Goal: Task Accomplishment & Management: Use online tool/utility

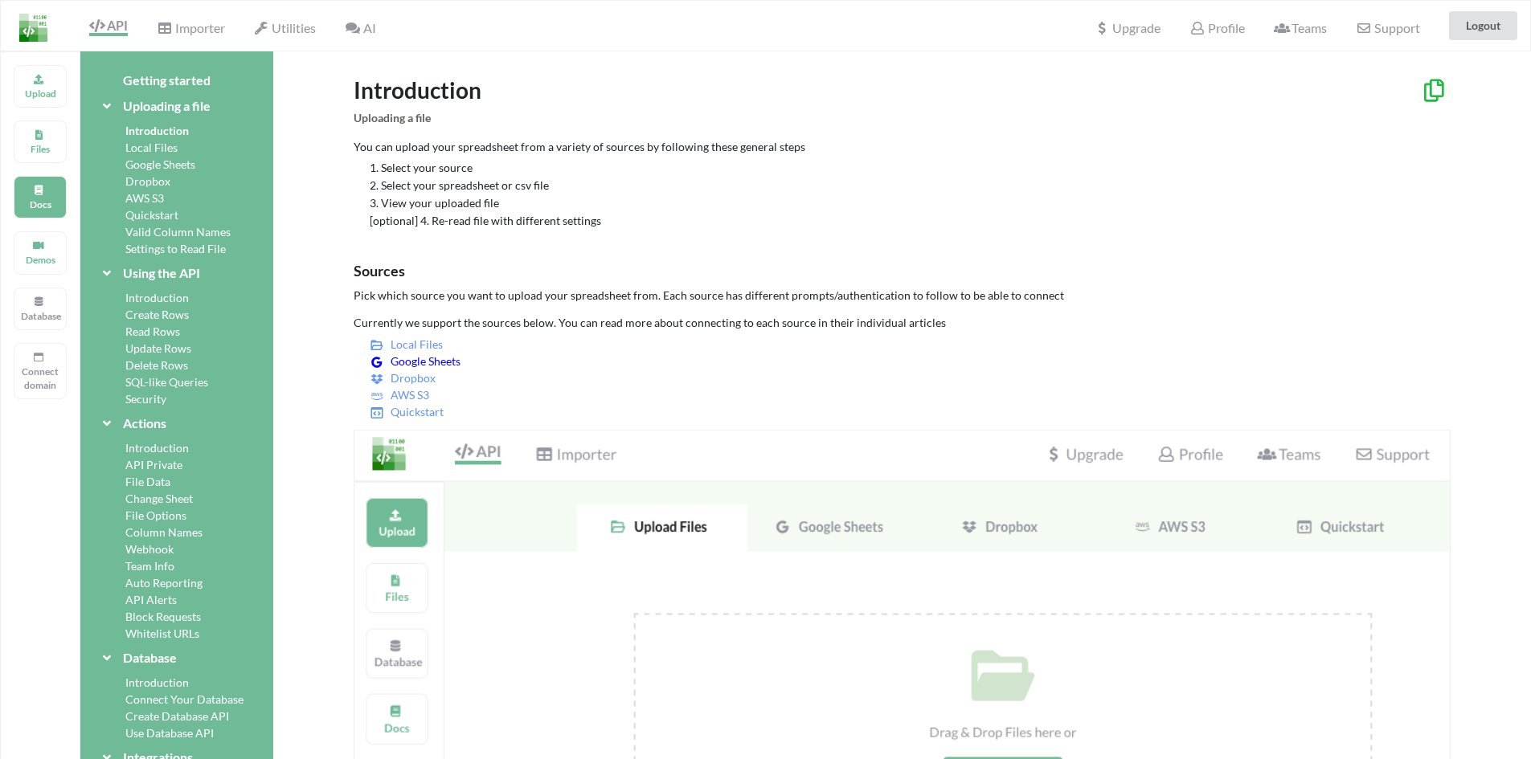
click at [424, 357] on span "Google Sheets" at bounding box center [422, 361] width 76 height 14
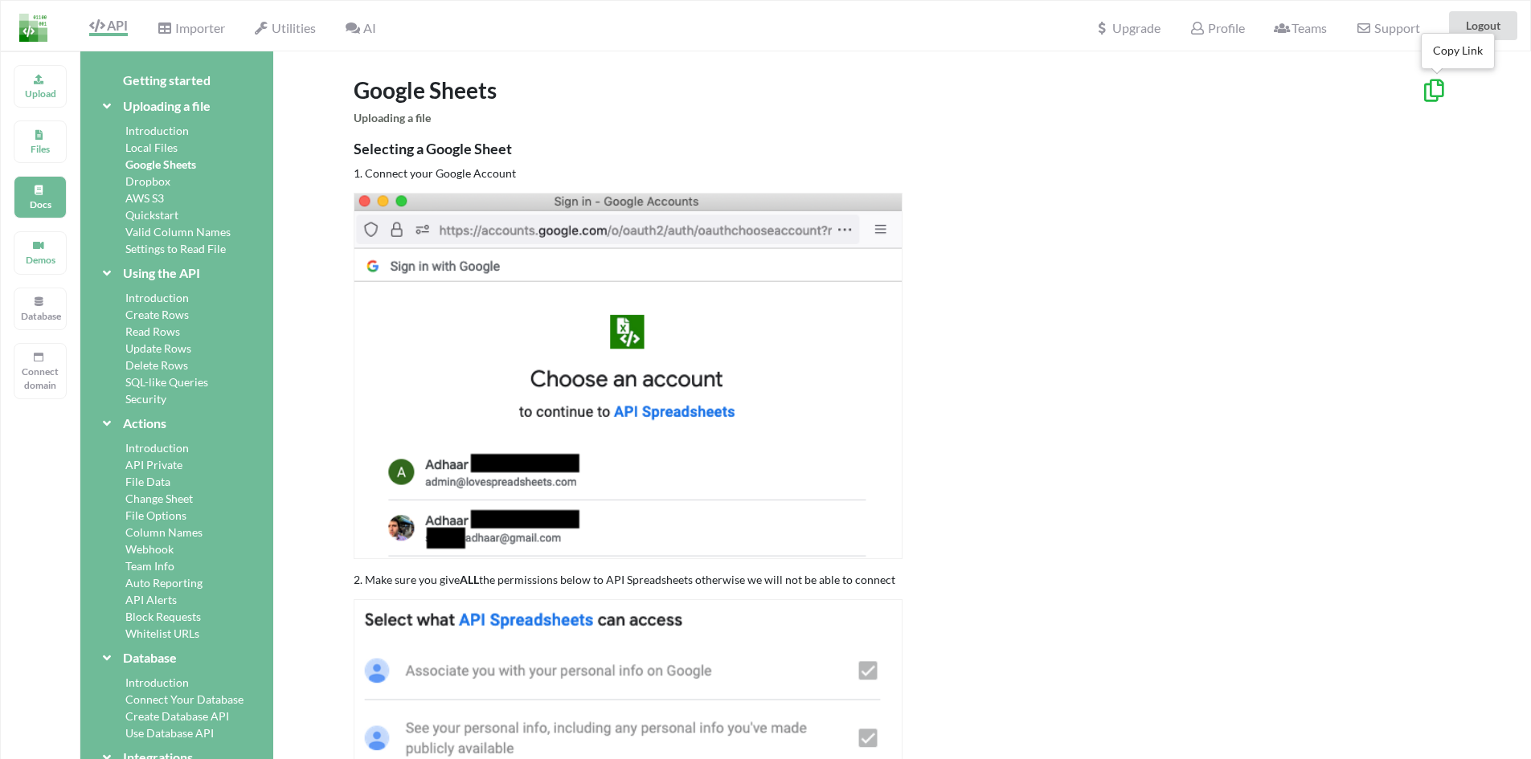
click at [1425, 93] on icon at bounding box center [1434, 88] width 27 height 22
click at [51, 96] on p "Upload" at bounding box center [40, 94] width 39 height 14
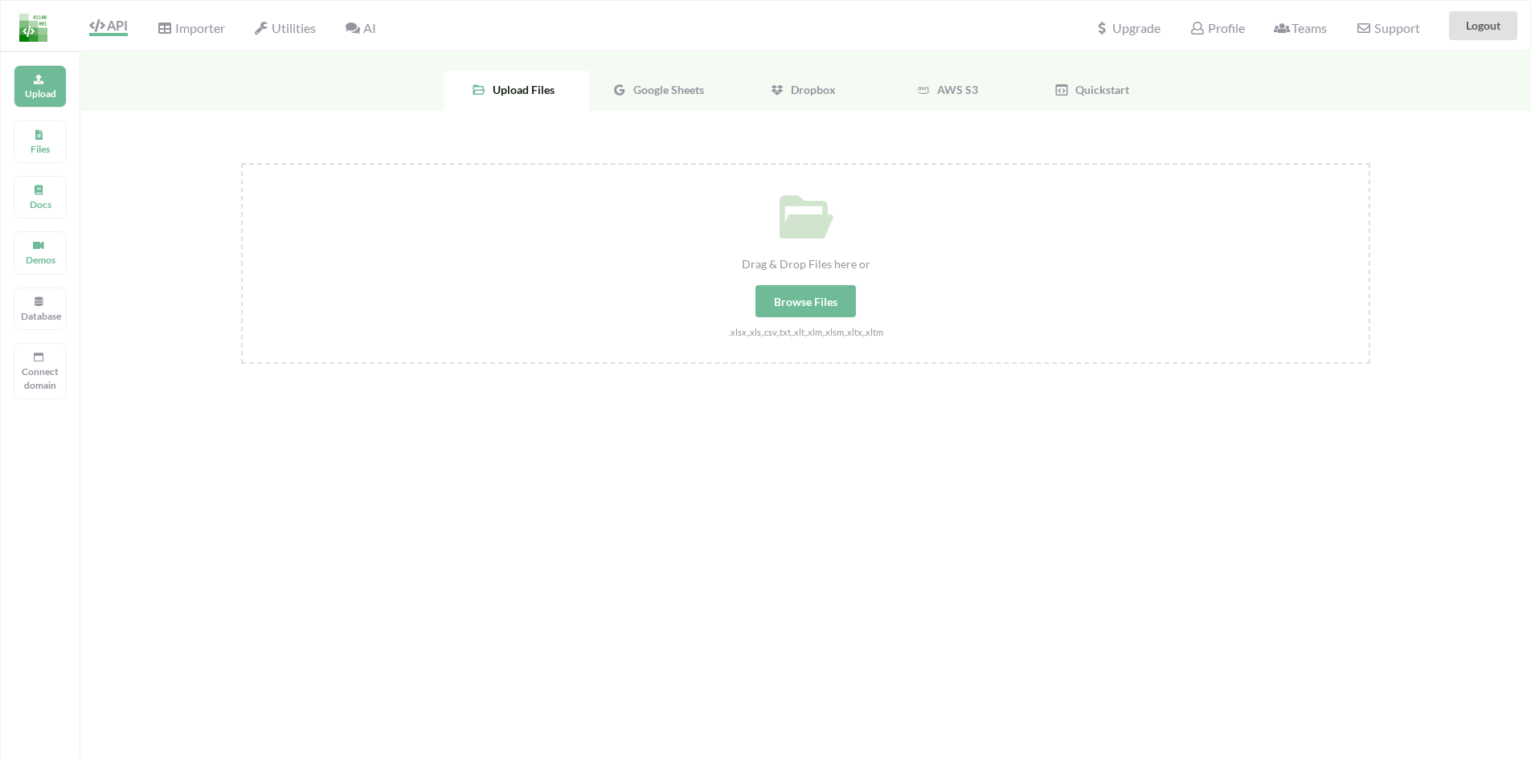
click at [632, 91] on span "Google Sheets" at bounding box center [665, 90] width 77 height 14
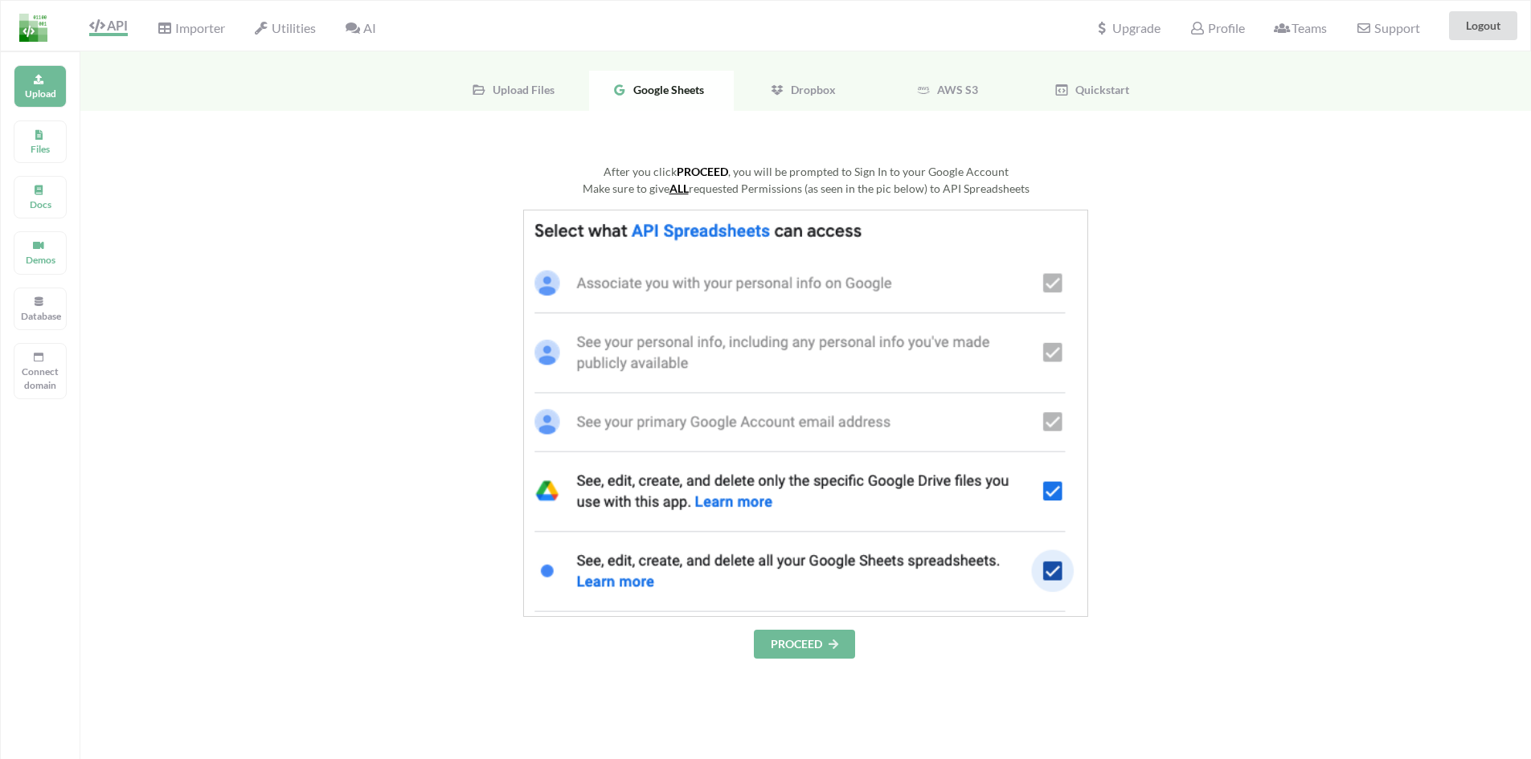
click at [788, 638] on button "PROCEED" at bounding box center [804, 644] width 101 height 29
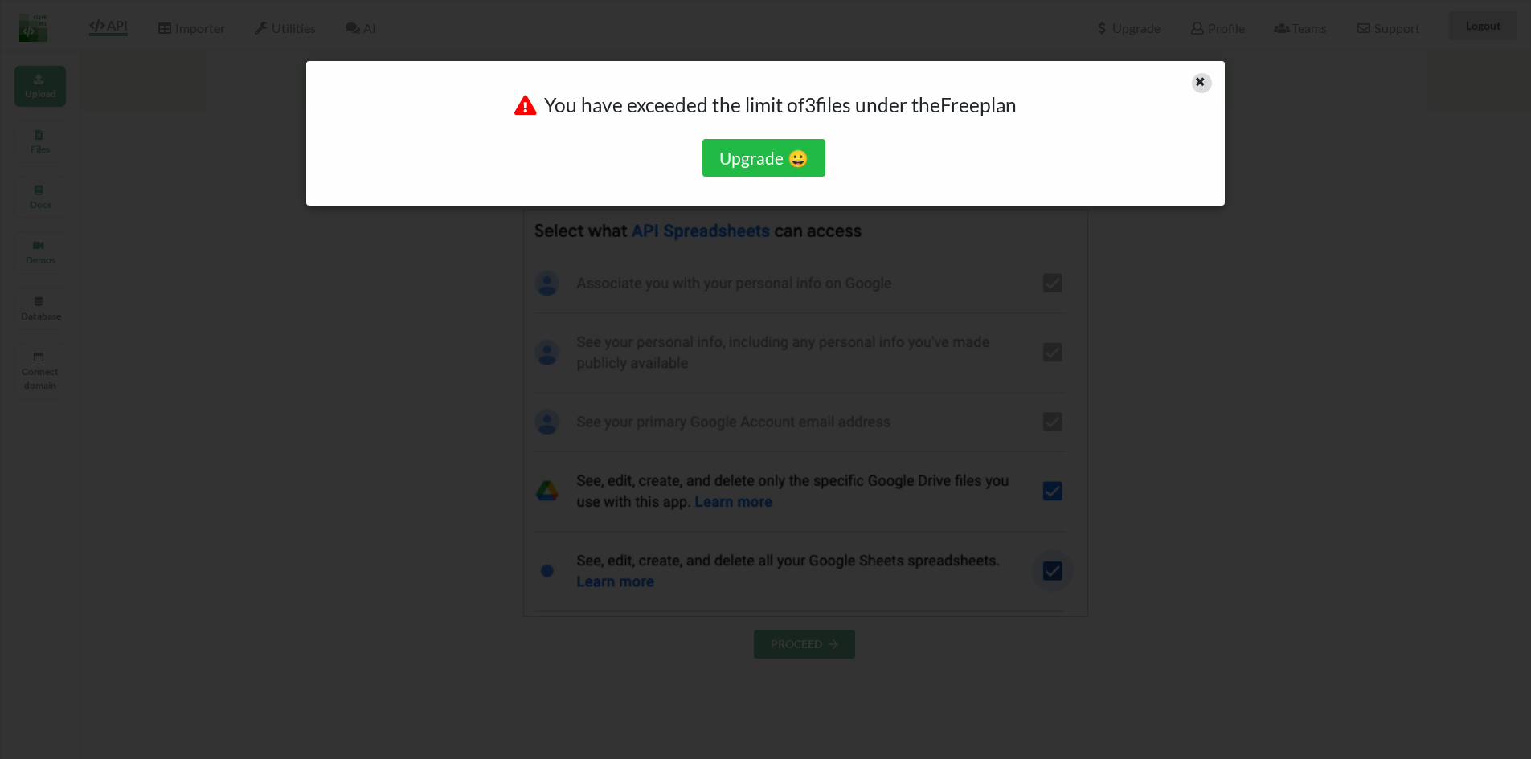
click at [1207, 84] on div at bounding box center [1202, 83] width 20 height 20
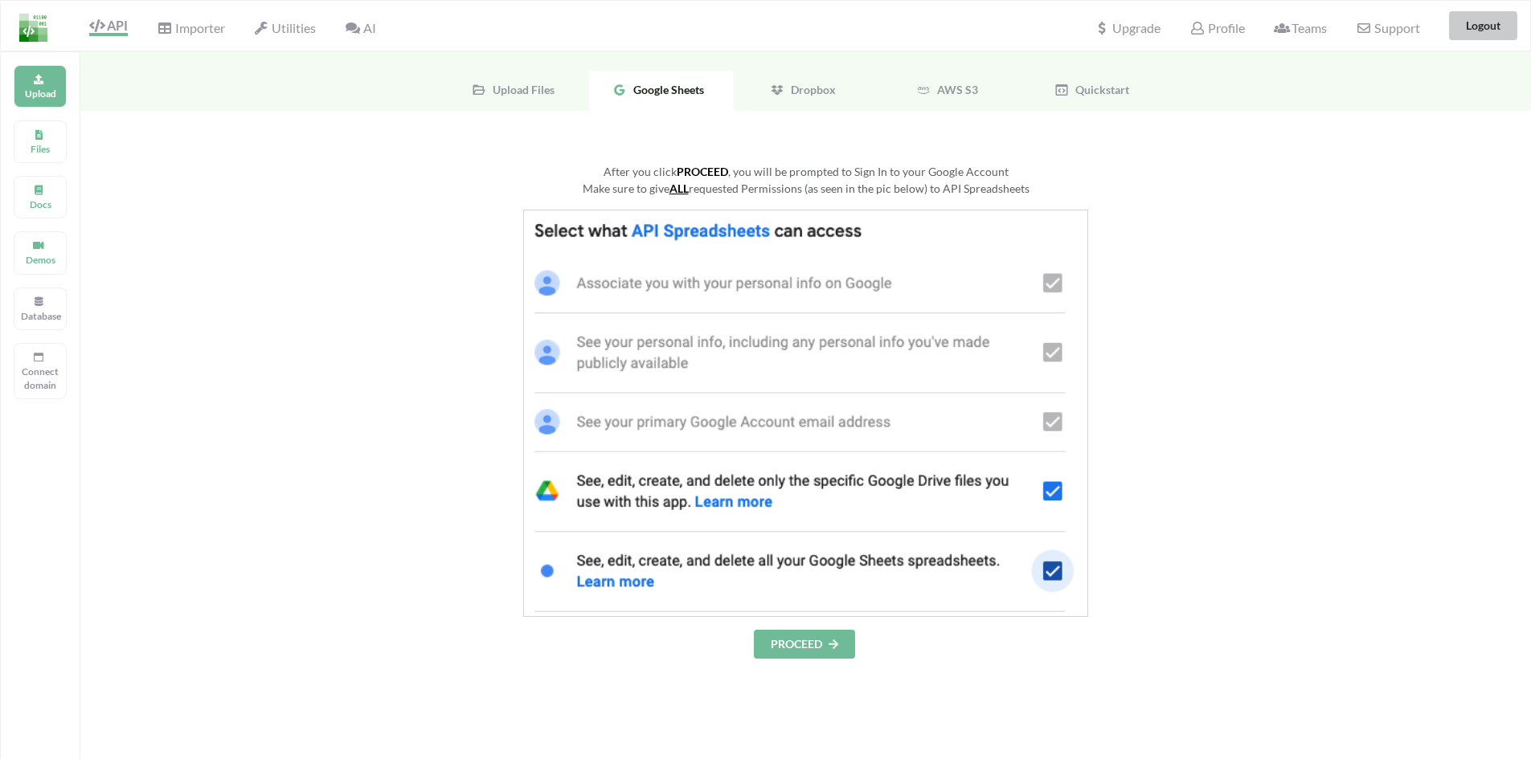
click at [1477, 25] on button "Logout" at bounding box center [1483, 25] width 68 height 29
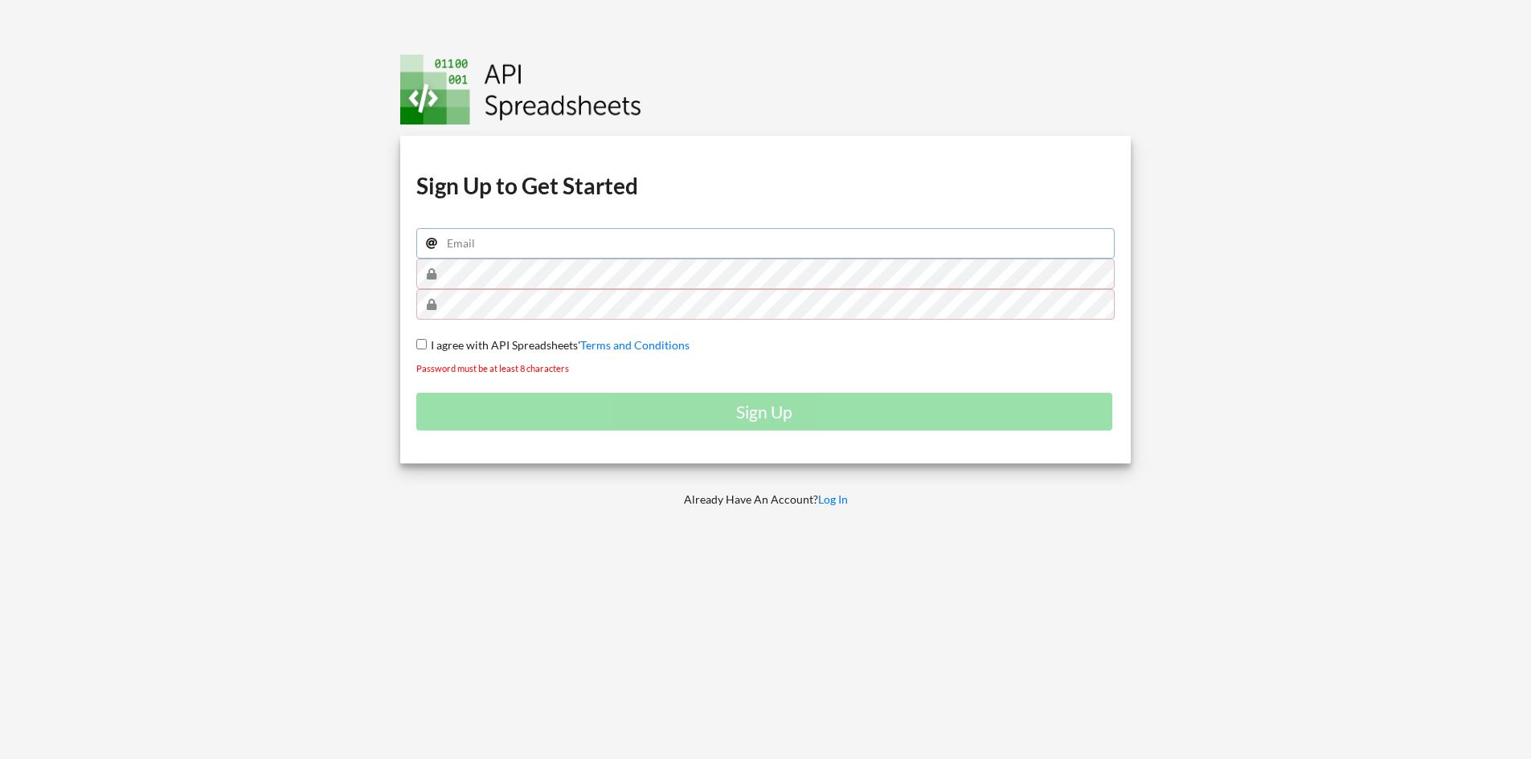
click at [537, 243] on input "email" at bounding box center [765, 243] width 699 height 31
type input "chema@mindept.com.mx"
click at [1357, 300] on div at bounding box center [1348, 379] width 389 height 759
click at [421, 341] on input "I agree with API Spreadsheets' Terms and Conditions" at bounding box center [421, 344] width 10 height 10
checkbox input "true"
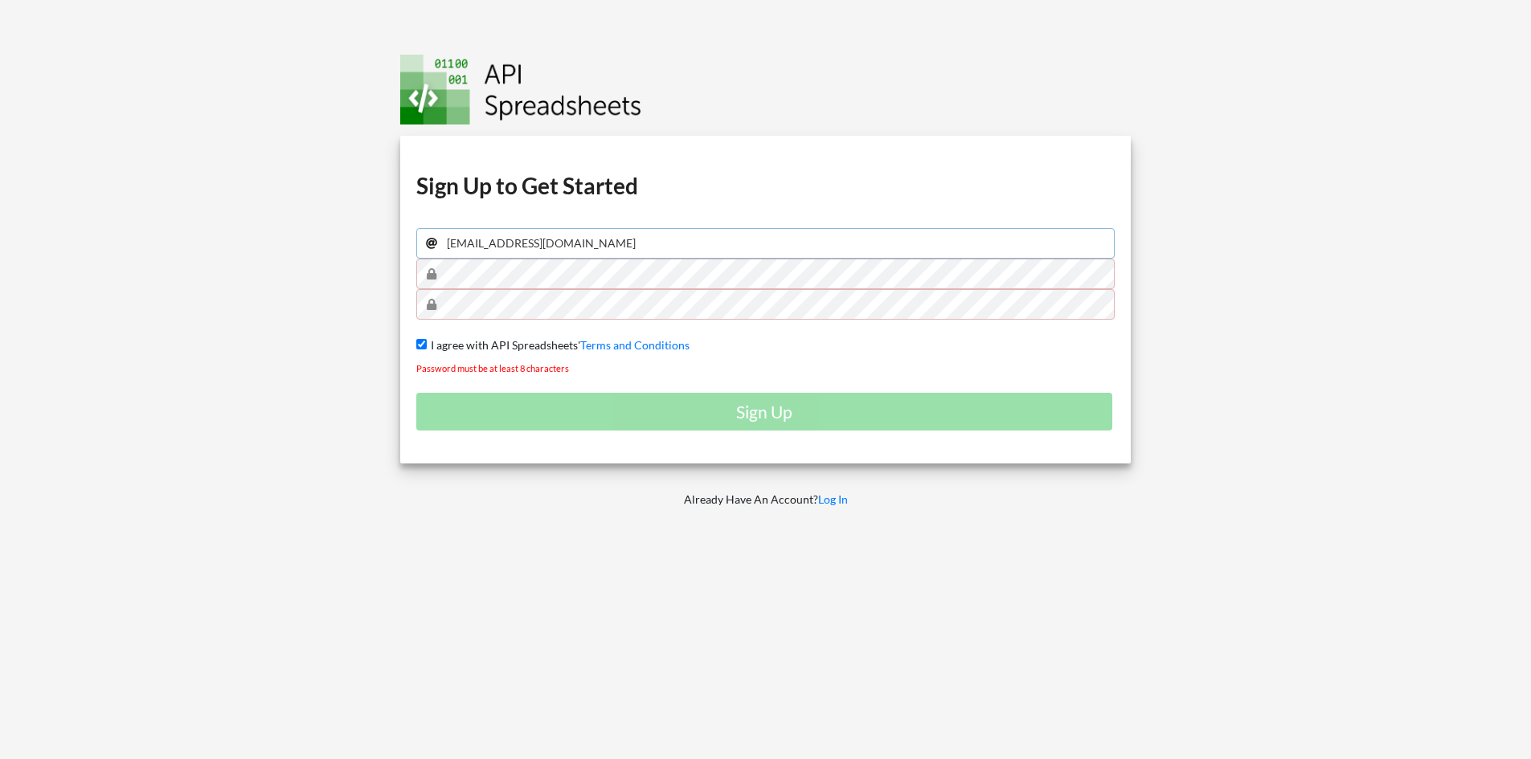
click at [607, 251] on input "chema@mindept.com.mx" at bounding box center [765, 243] width 699 height 31
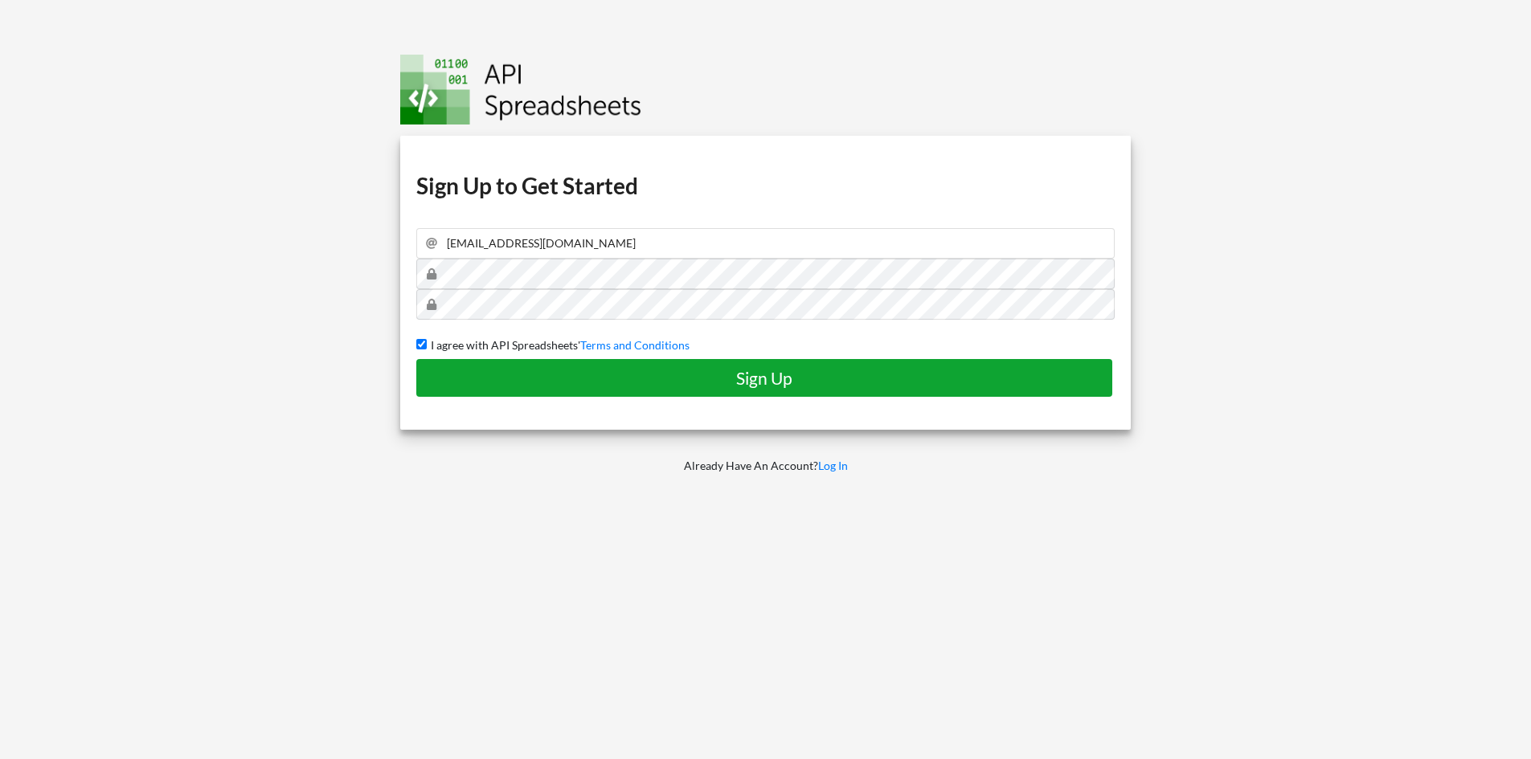
click at [527, 370] on h4 "Sign Up" at bounding box center [764, 378] width 662 height 20
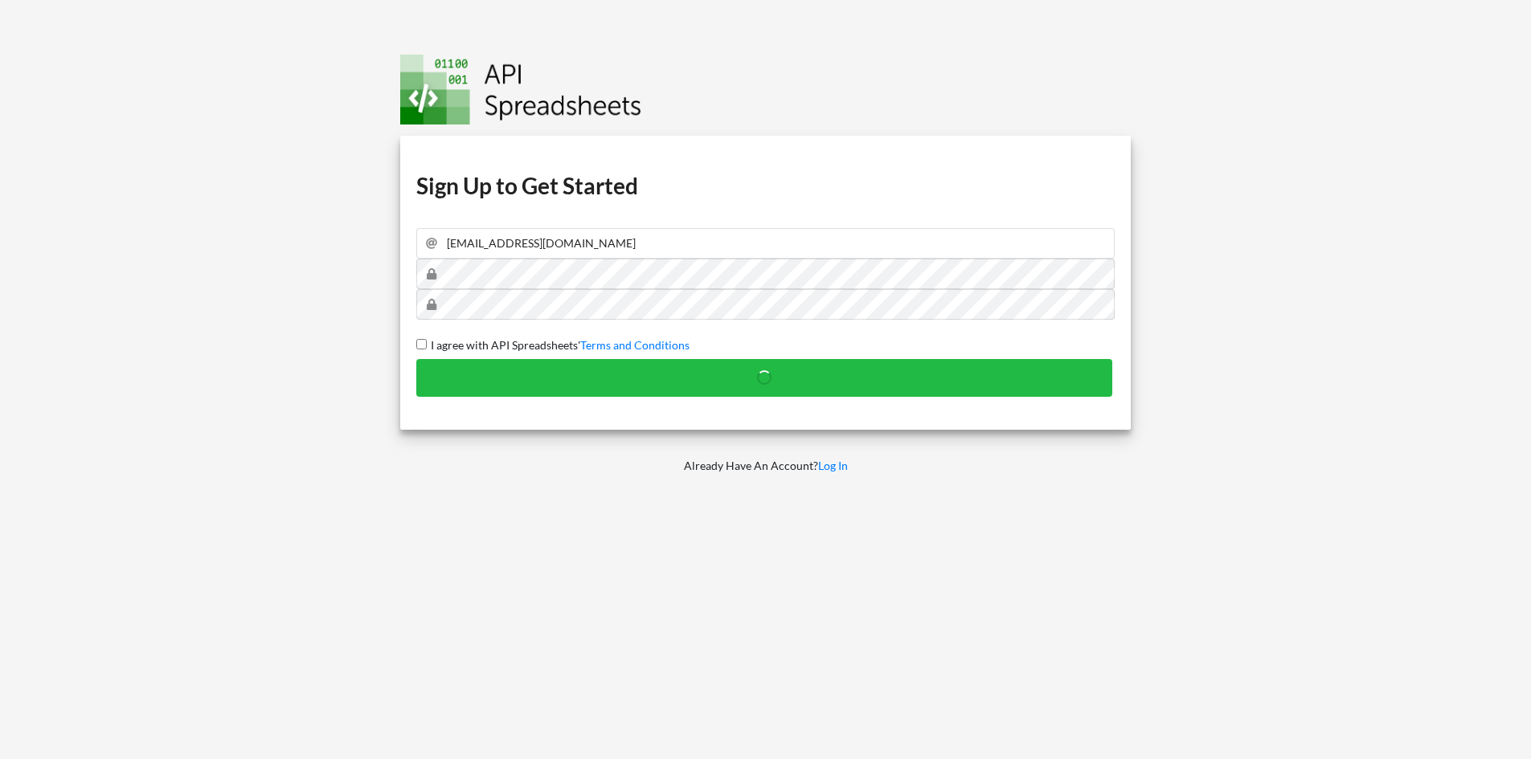
checkbox input "false"
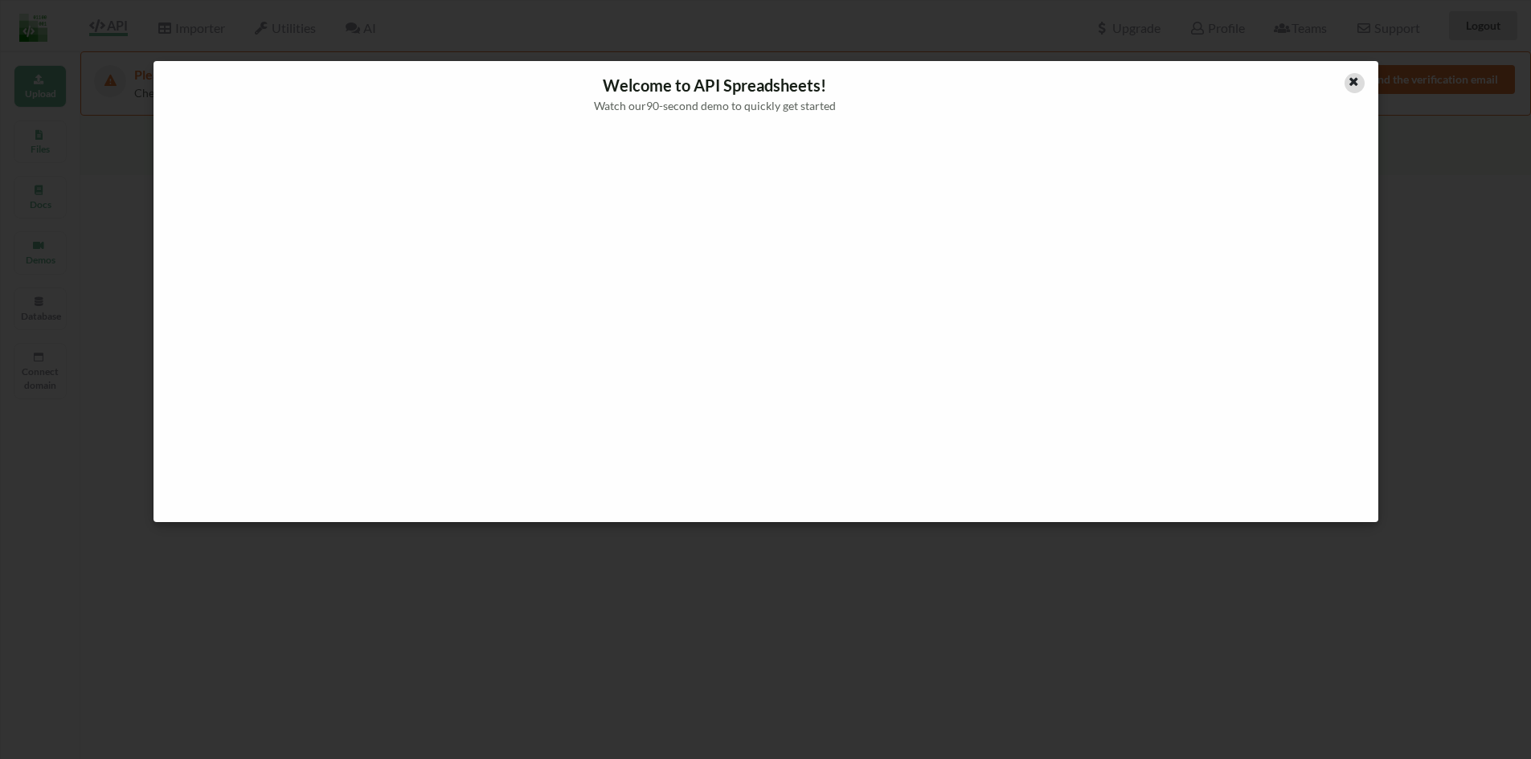
click at [1358, 78] on icon at bounding box center [1354, 79] width 14 height 11
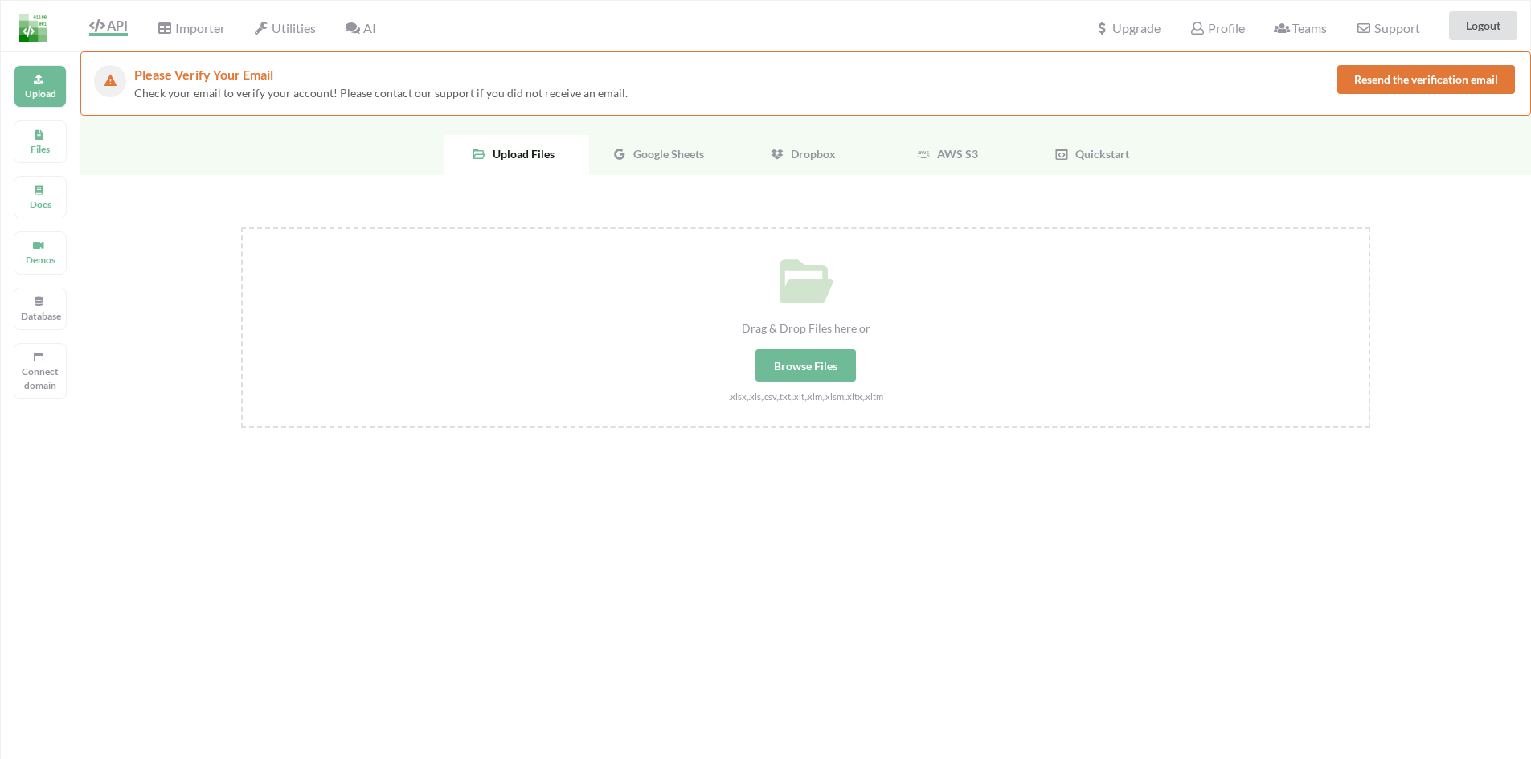
click at [628, 176] on div "Drag & Drop Files here or Browse Files .xlsx,.xls,.csv,.txt,.xlt,.xlm,.xlsm,.xl…" at bounding box center [805, 494] width 1450 height 639
drag, startPoint x: 627, startPoint y: 156, endPoint x: 689, endPoint y: 194, distance: 72.9
click at [628, 156] on span "Google Sheets" at bounding box center [665, 154] width 77 height 14
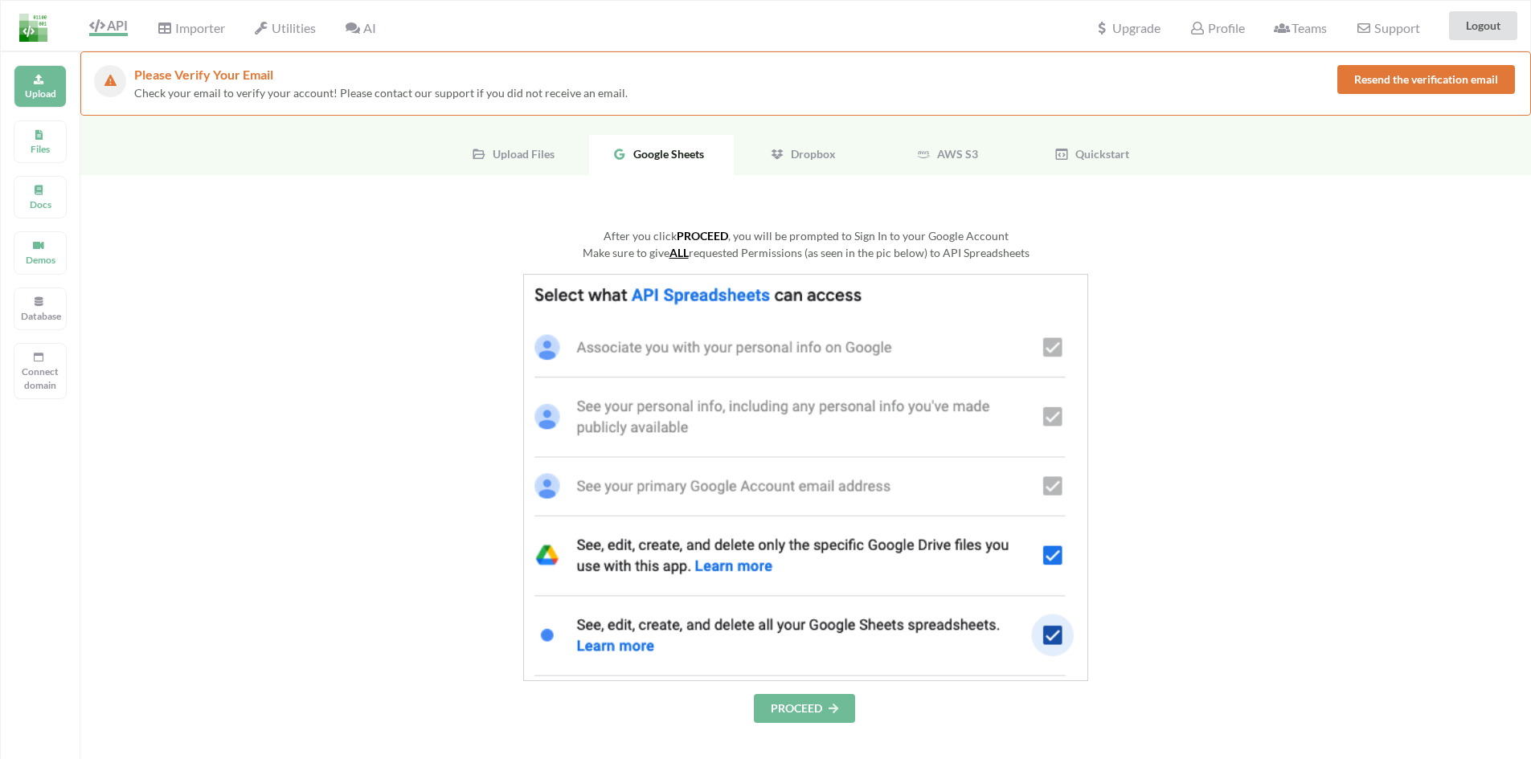
click at [807, 722] on button "PROCEED" at bounding box center [804, 708] width 101 height 29
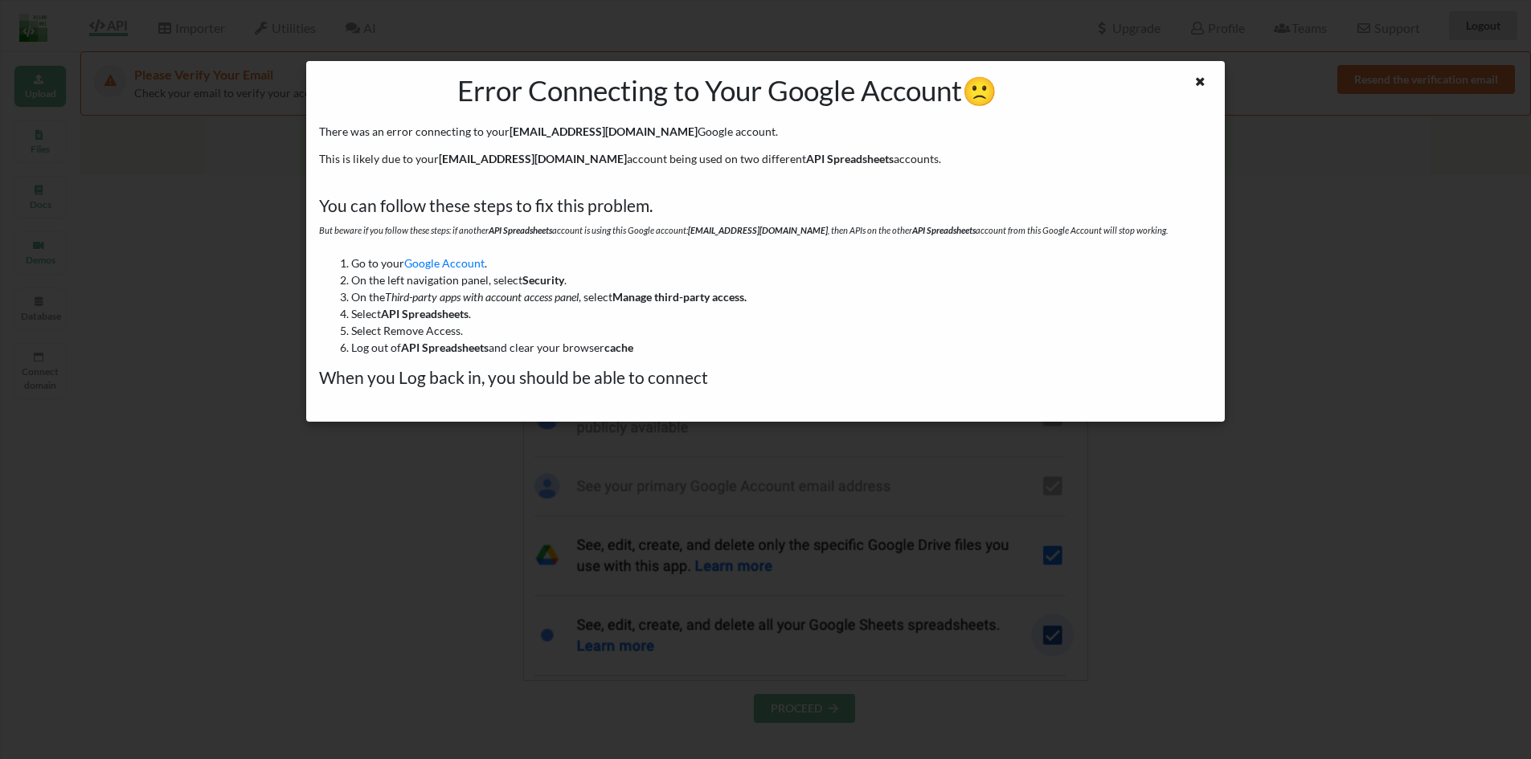
click at [1188, 78] on div at bounding box center [1185, 90] width 76 height 34
click at [1204, 80] on icon at bounding box center [1200, 79] width 14 height 11
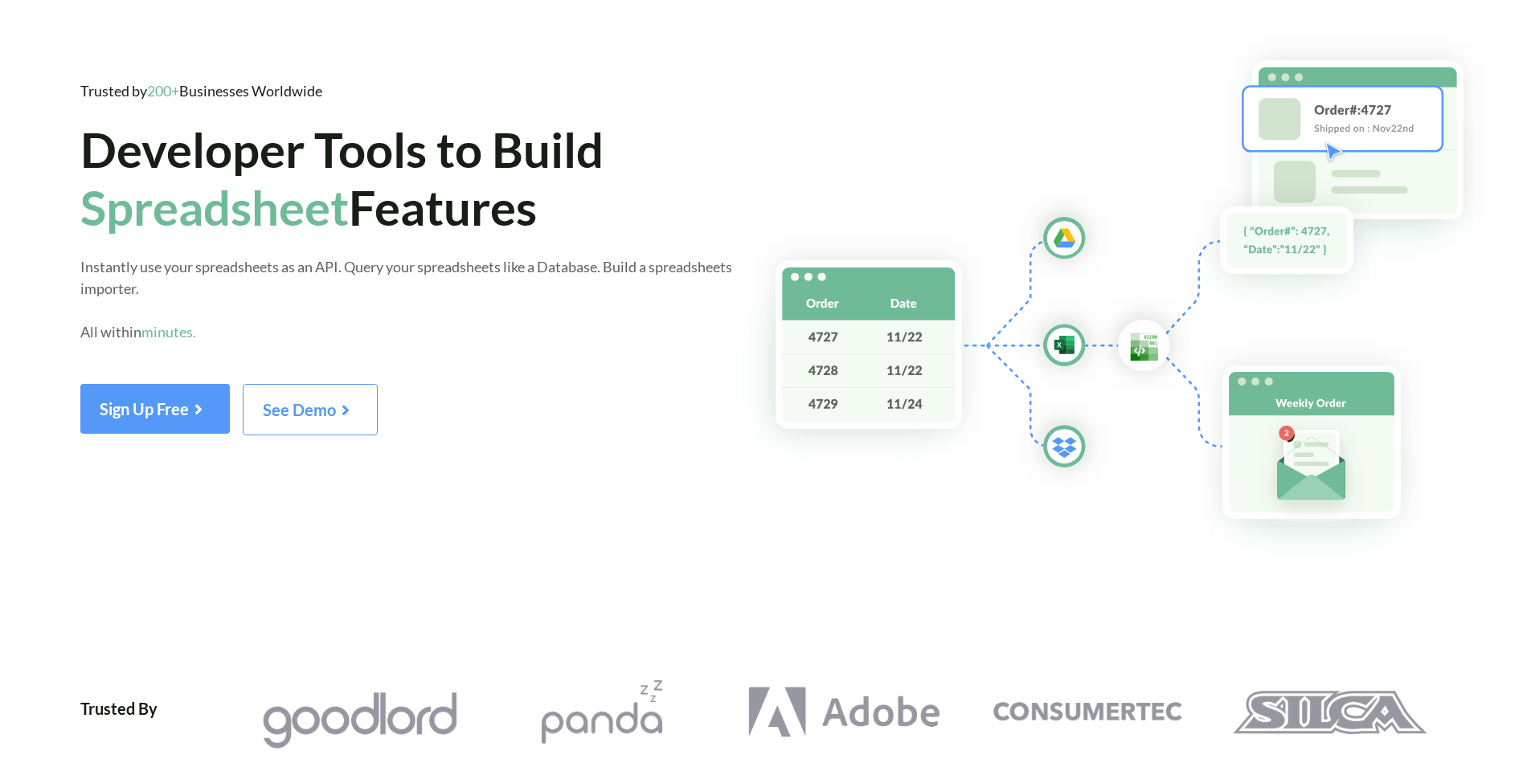
scroll to position [51, 0]
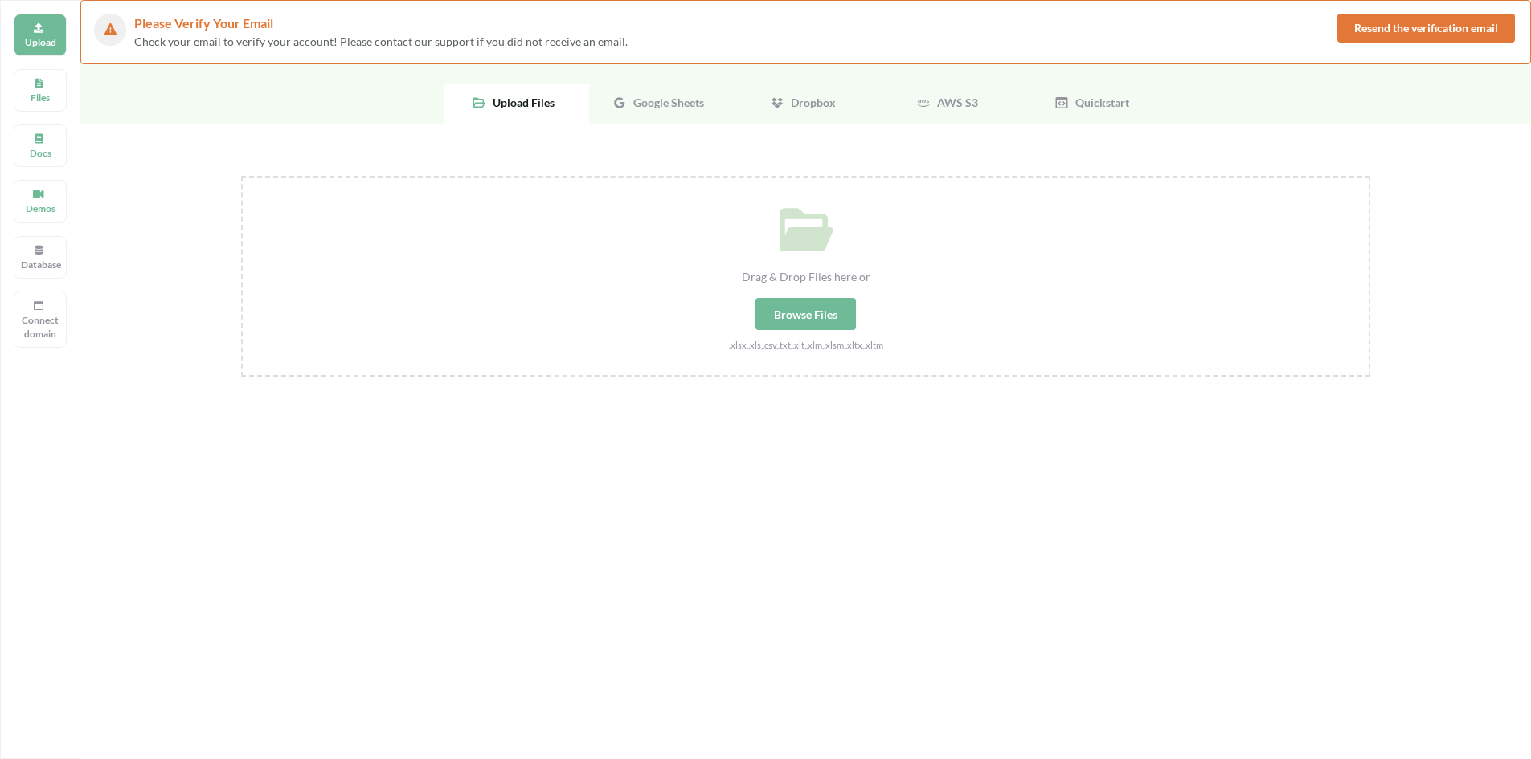
click at [809, 94] on div "Dropbox" at bounding box center [806, 104] width 145 height 40
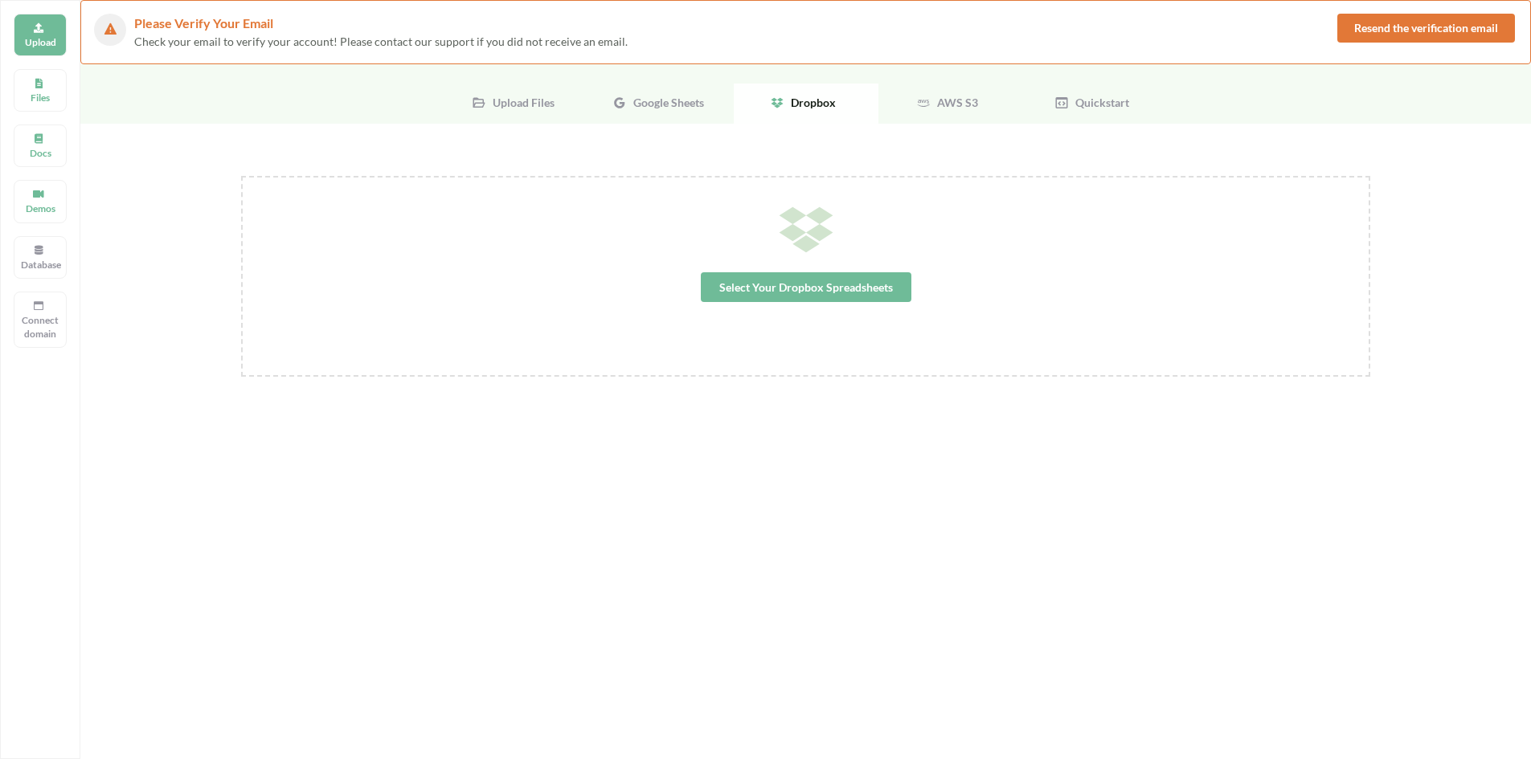
click at [700, 104] on span "Google Sheets" at bounding box center [665, 103] width 77 height 14
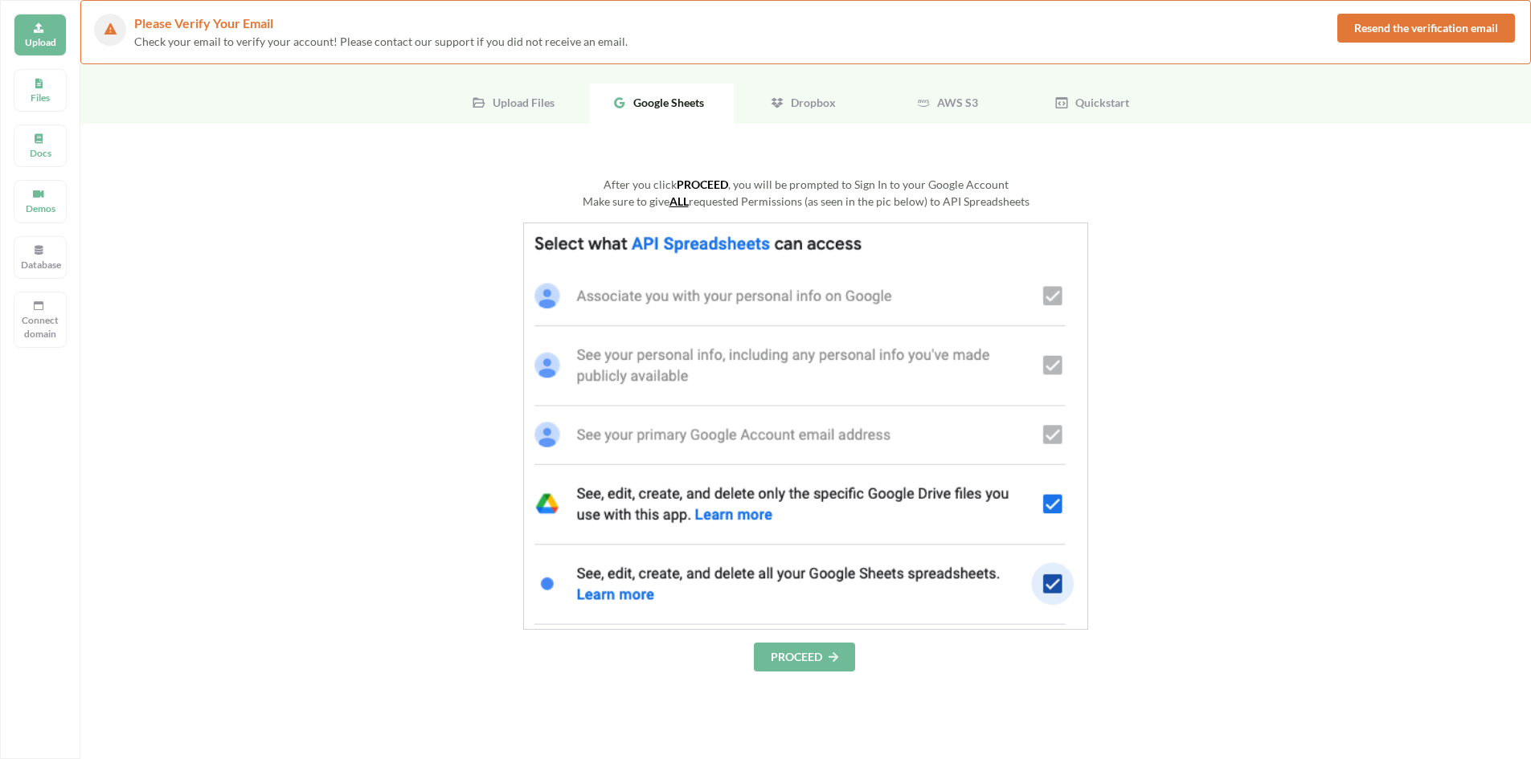
click at [803, 654] on button "PROCEED" at bounding box center [804, 657] width 101 height 29
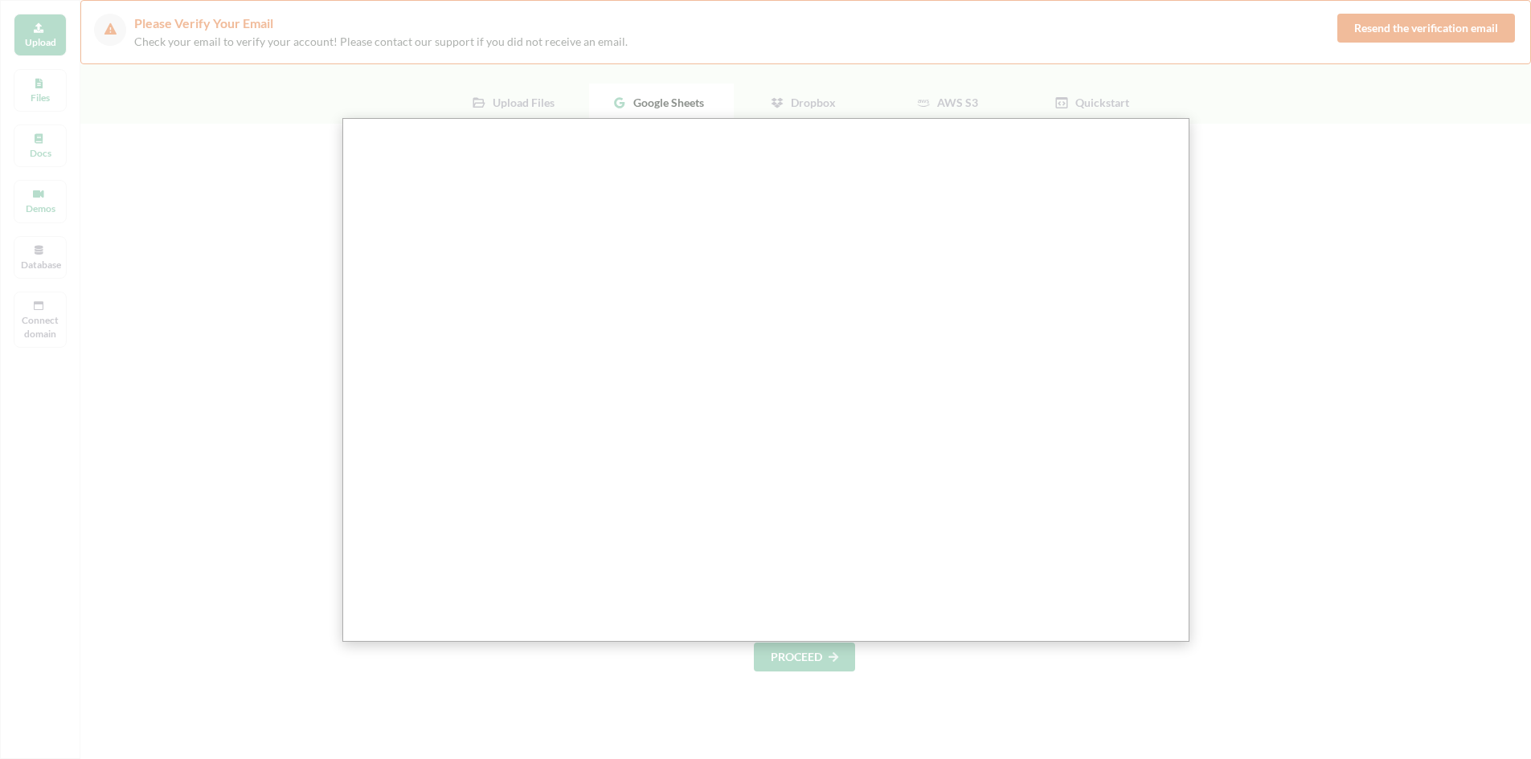
click at [317, 325] on div at bounding box center [771, 535] width 1543 height 1172
click at [1245, 395] on div at bounding box center [771, 535] width 1543 height 1172
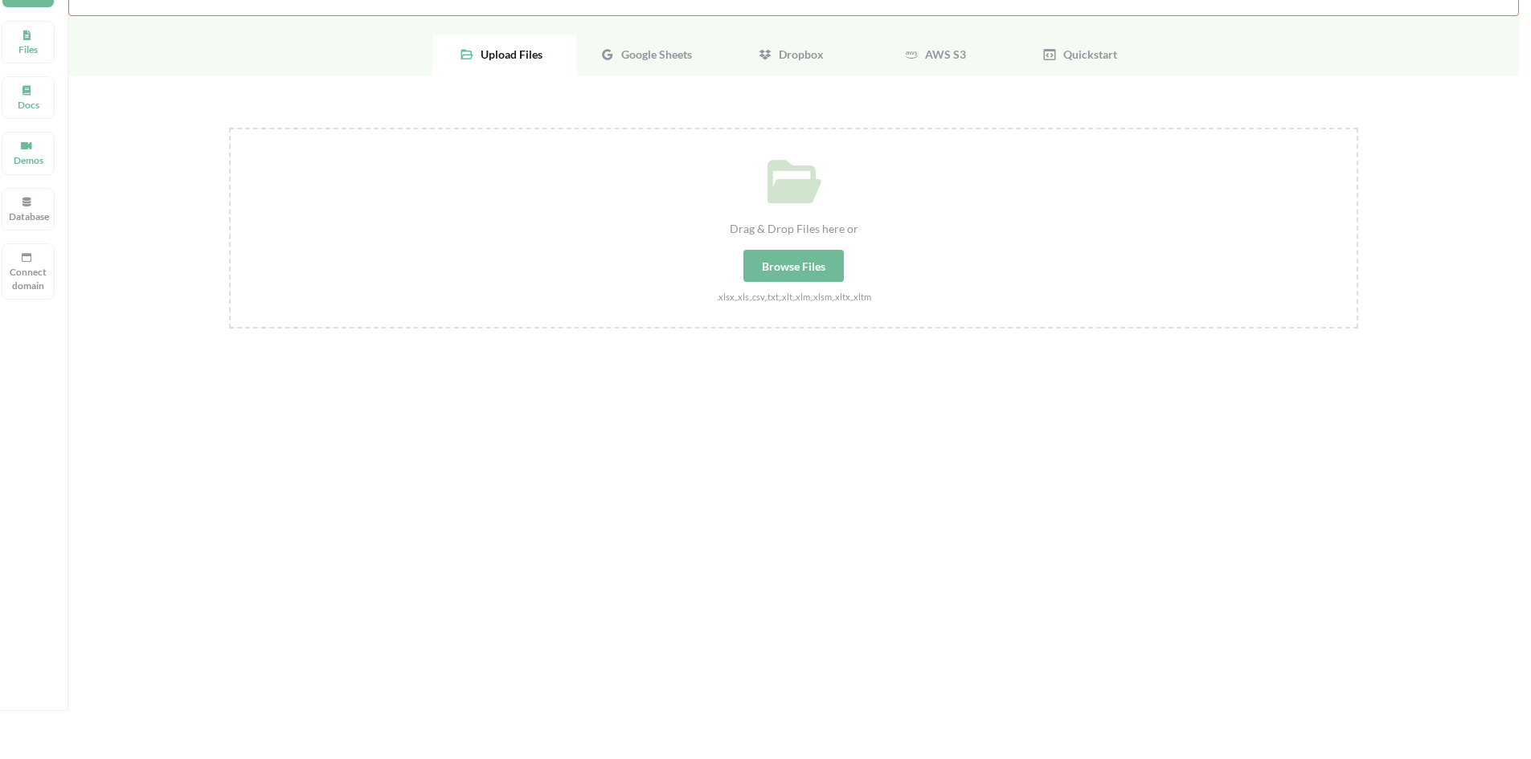
scroll to position [51, 0]
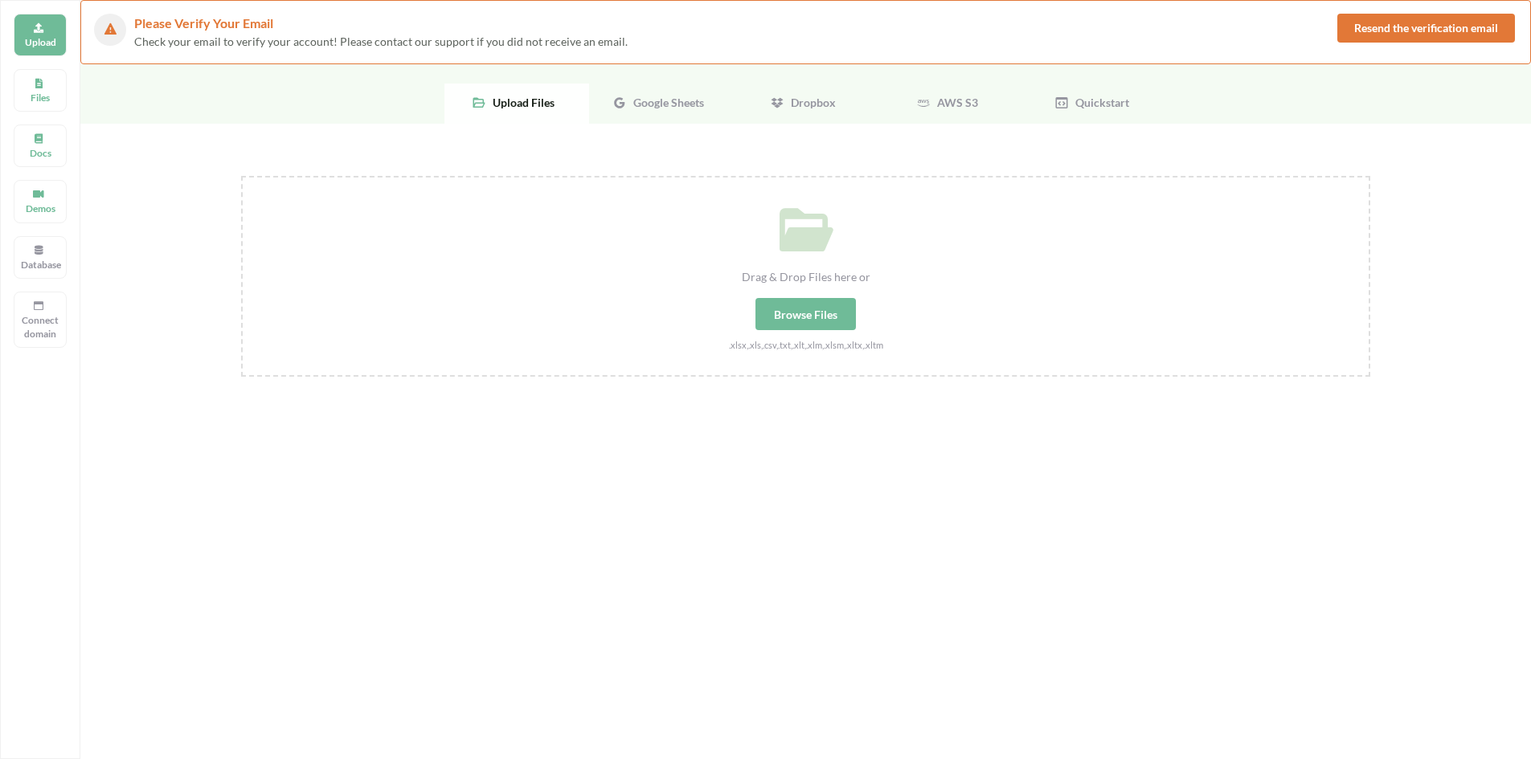
click at [657, 109] on div "Google Sheets" at bounding box center [661, 104] width 145 height 40
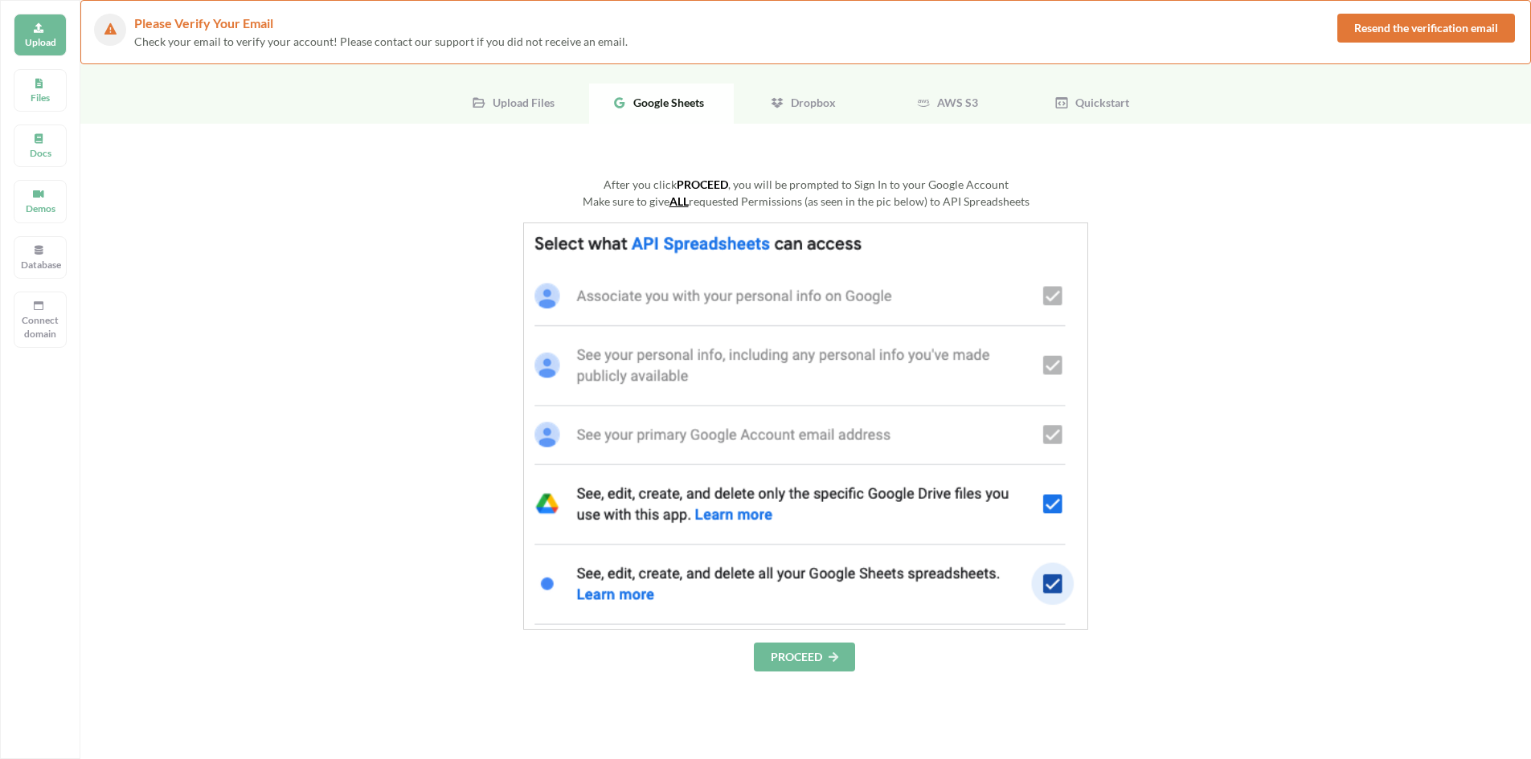
click at [791, 653] on button "PROCEED" at bounding box center [804, 657] width 101 height 29
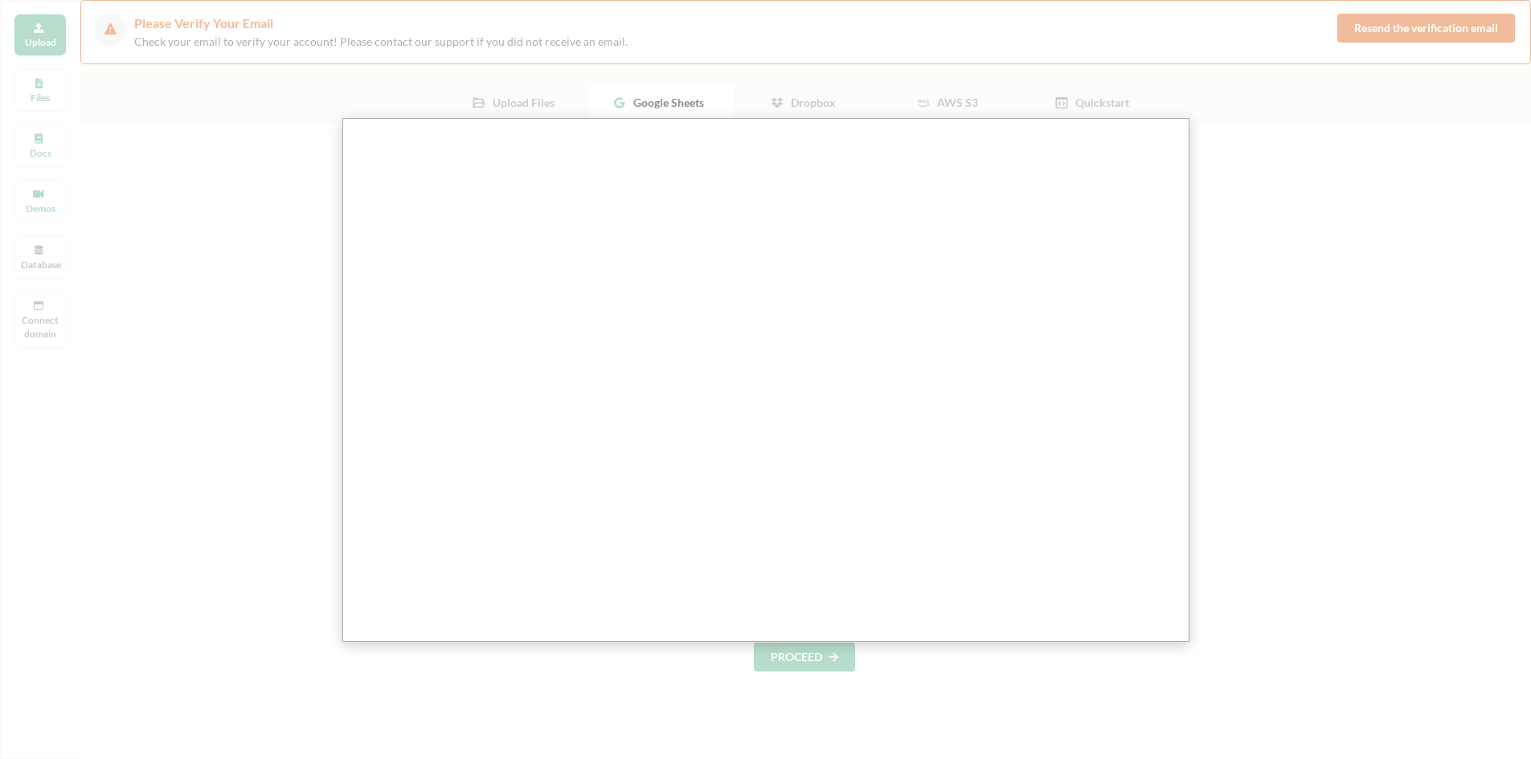
click at [224, 278] on div at bounding box center [771, 535] width 1543 height 1172
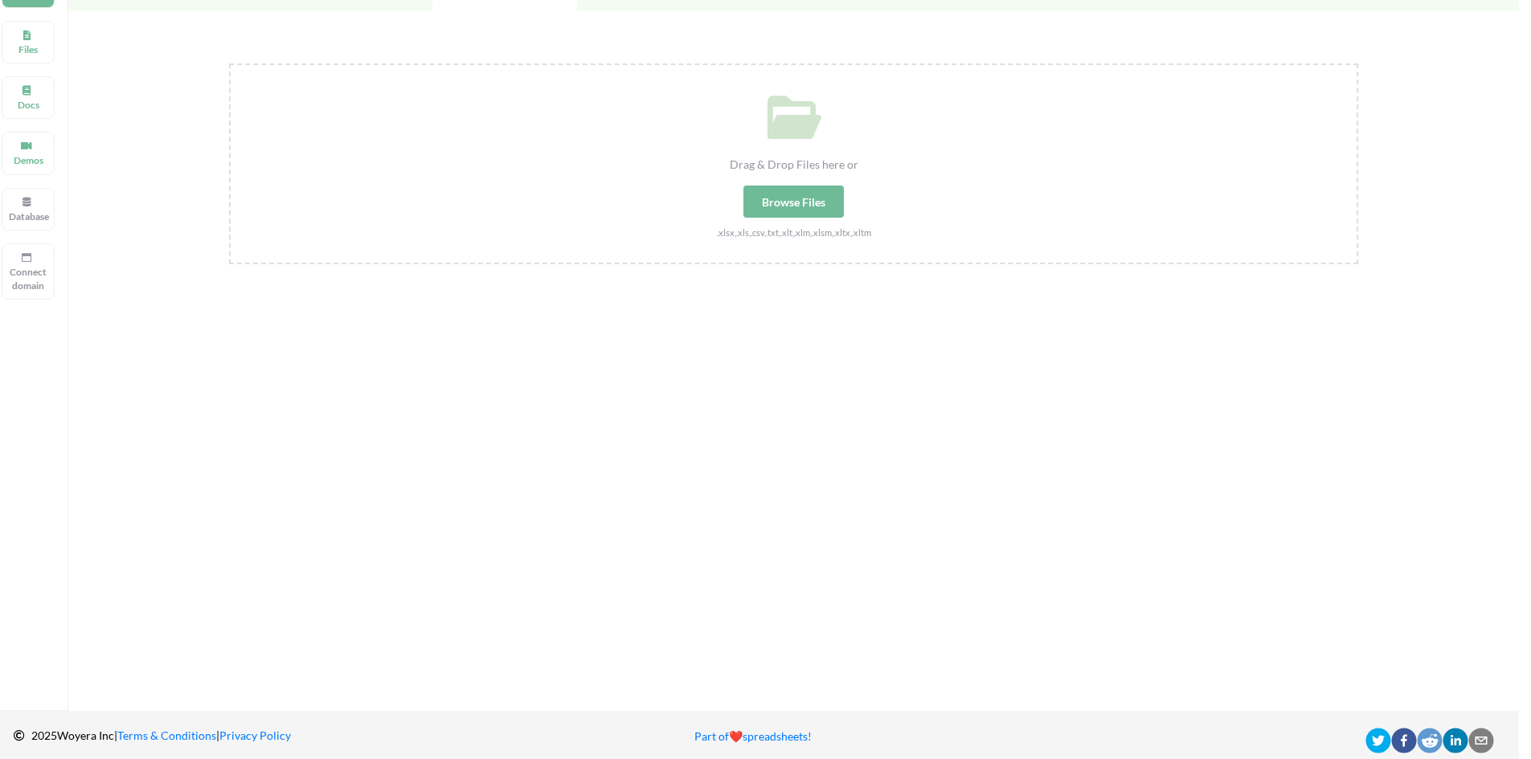
scroll to position [51, 0]
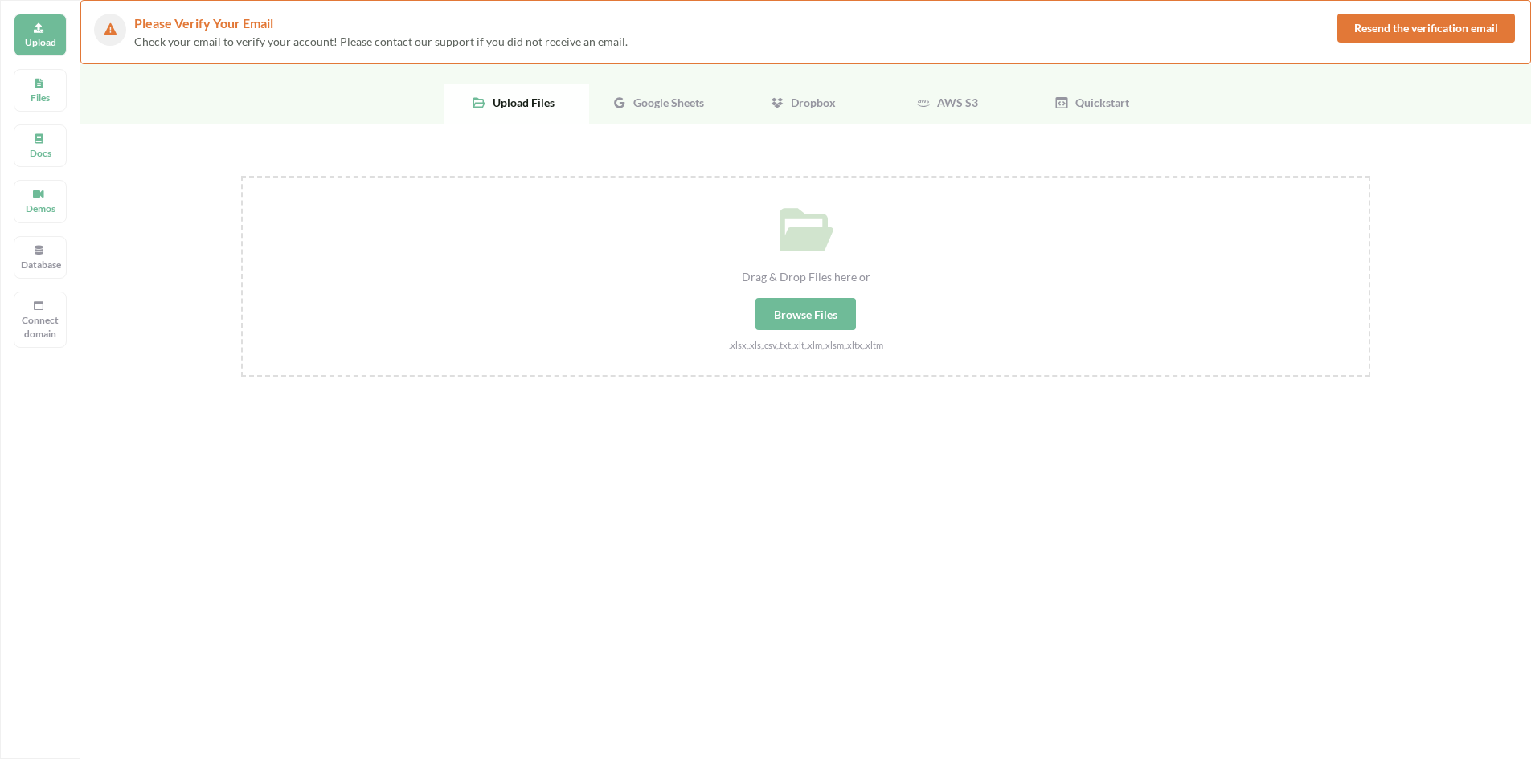
click at [638, 108] on span "Google Sheets" at bounding box center [665, 103] width 77 height 14
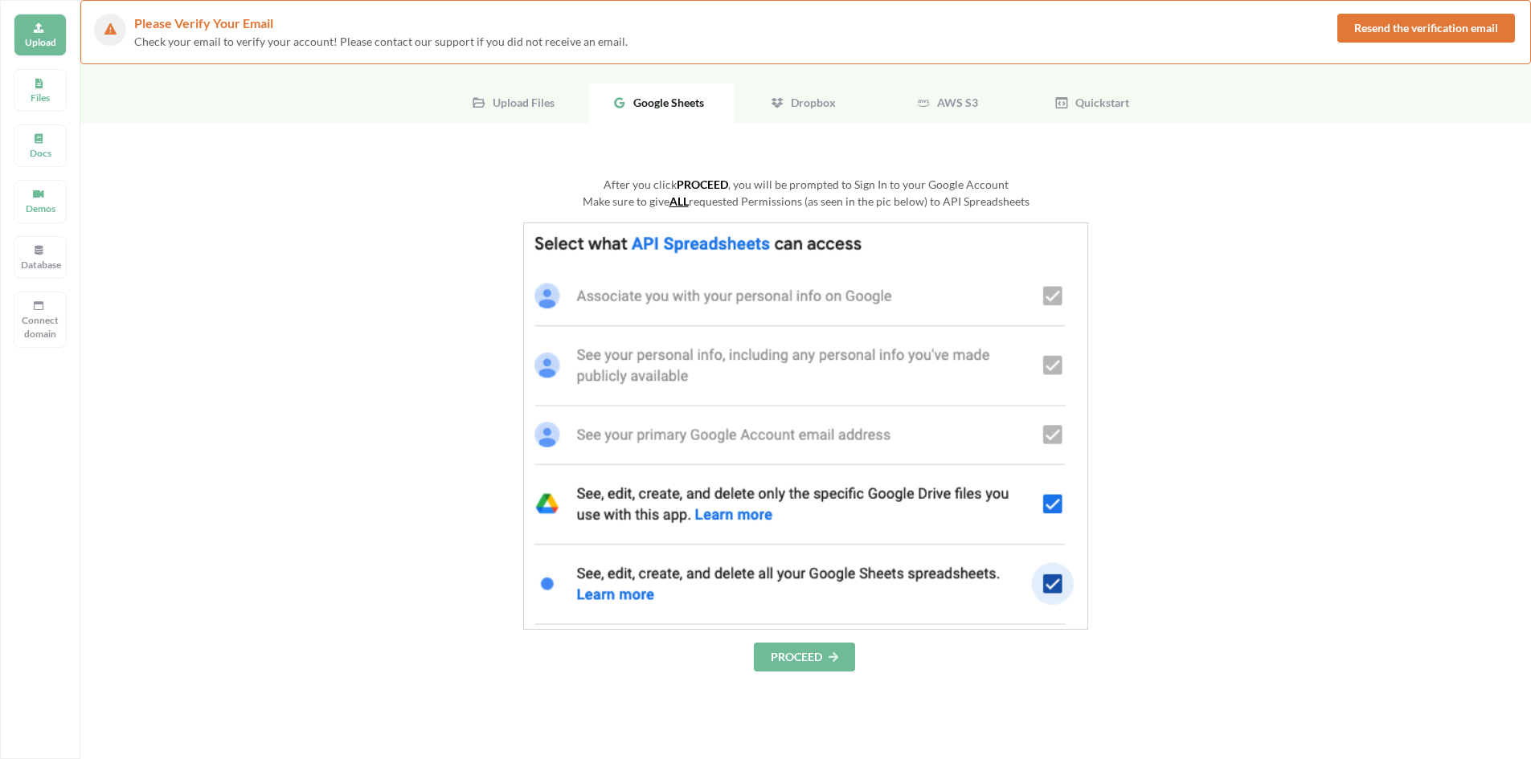
click at [780, 685] on div "After you click PROCEED , you will be prompted to Sign In to your Google Accoun…" at bounding box center [805, 591] width 1450 height 934
click at [775, 668] on button "PROCEED" at bounding box center [804, 657] width 101 height 29
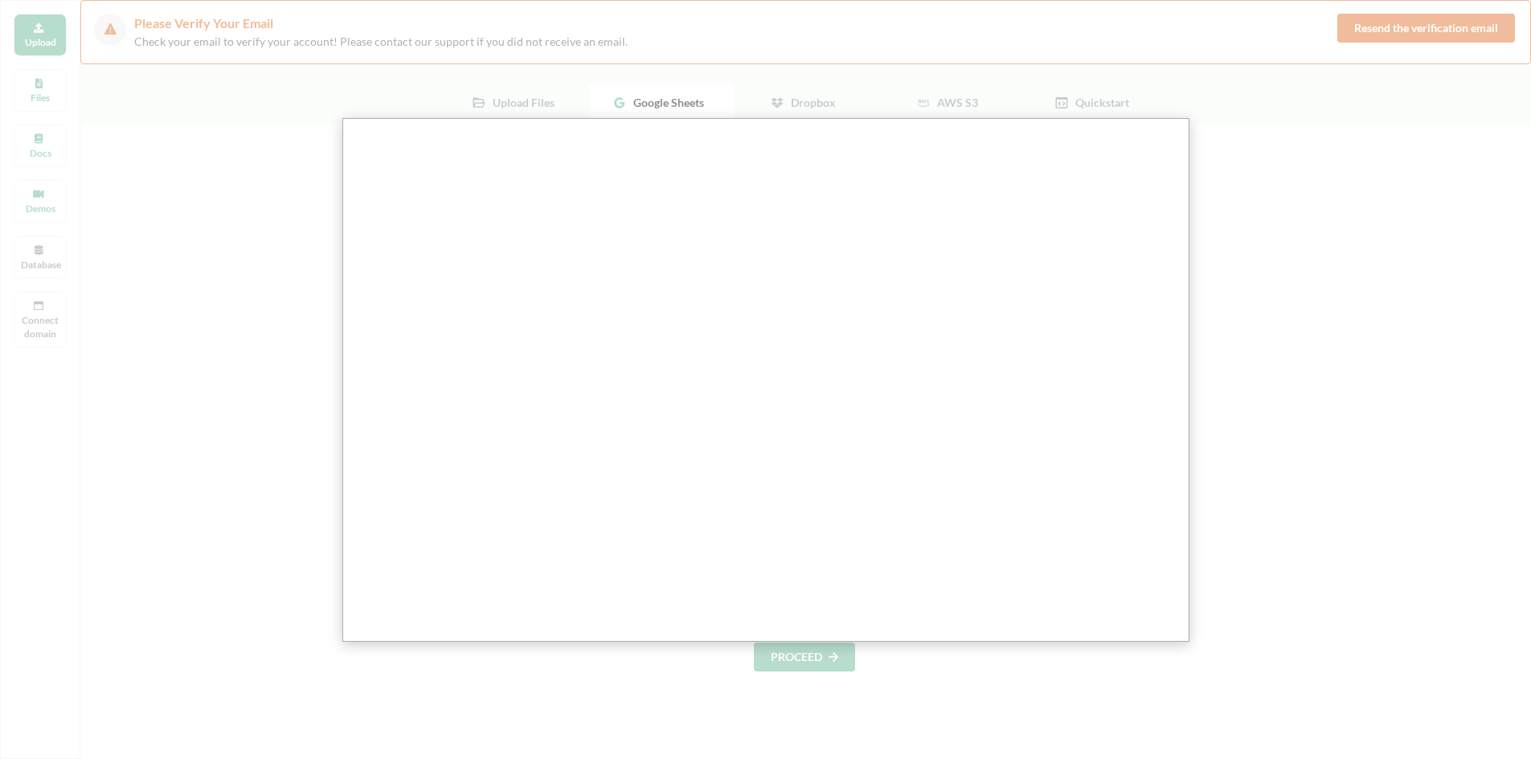
click at [326, 282] on div at bounding box center [771, 535] width 1543 height 1172
click at [1370, 287] on div at bounding box center [771, 535] width 1543 height 1172
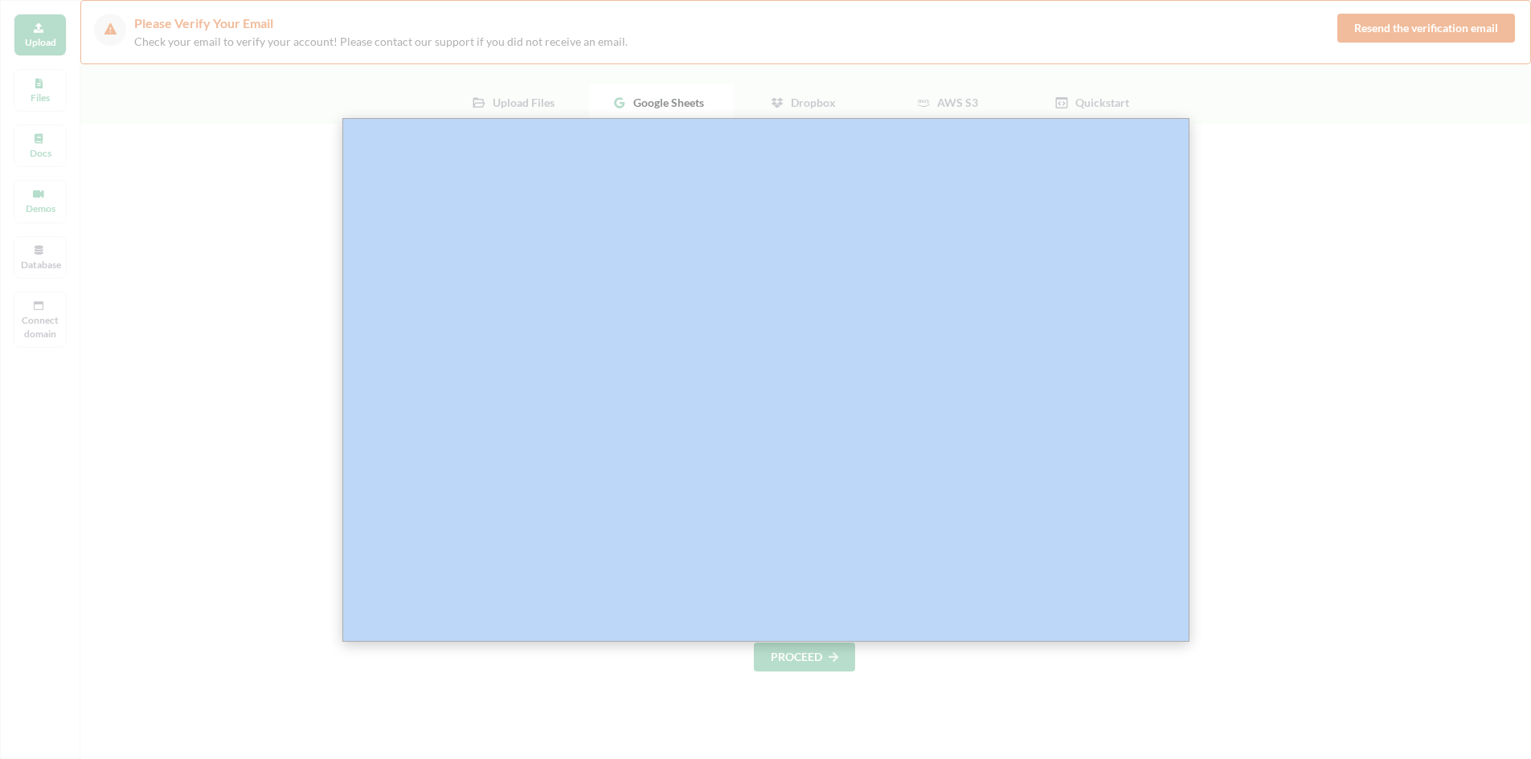
drag, startPoint x: 331, startPoint y: 305, endPoint x: 343, endPoint y: 307, distance: 12.3
click at [17, 175] on div at bounding box center [771, 535] width 1543 height 1172
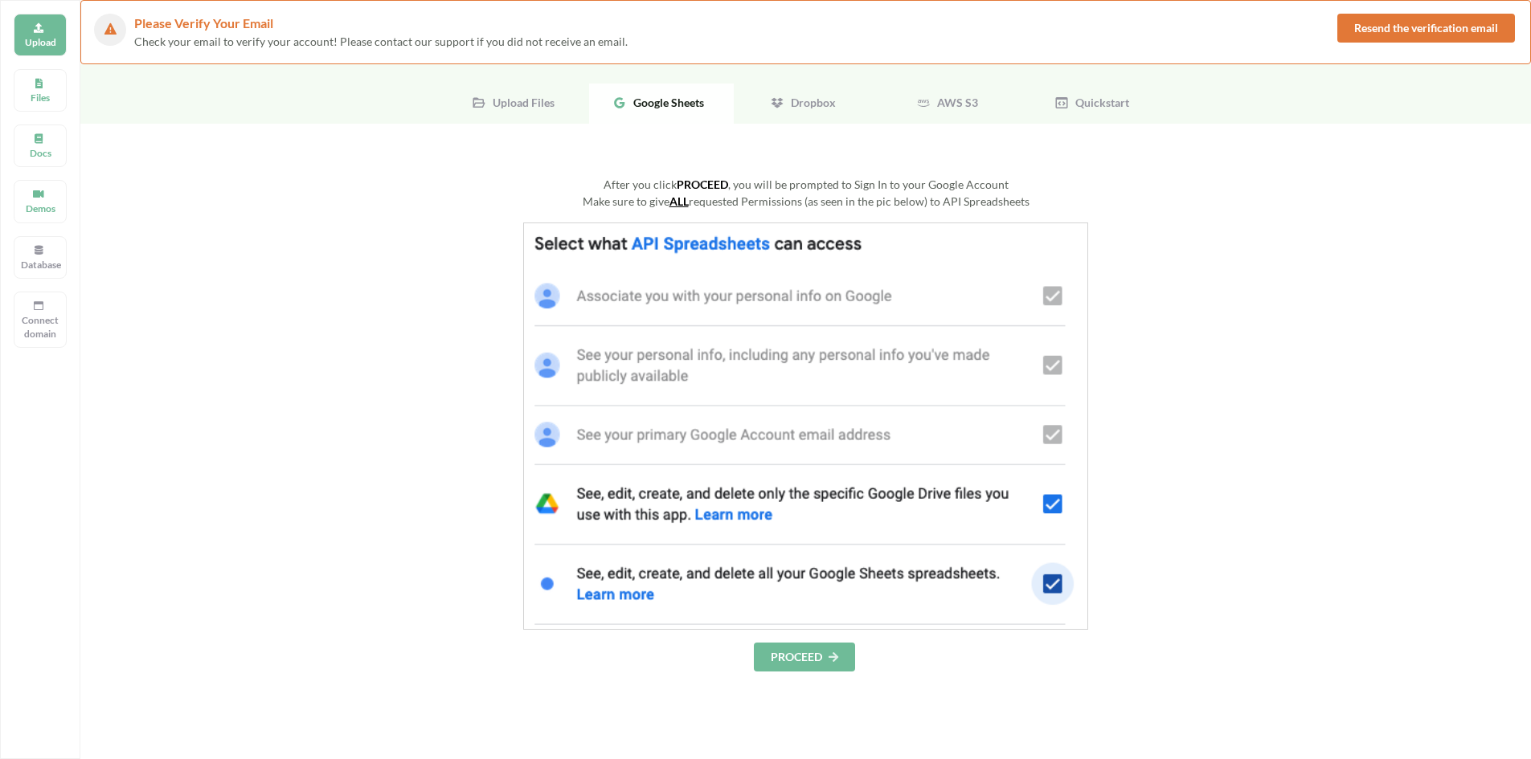
click at [687, 198] on u "ALL" at bounding box center [678, 201] width 19 height 14
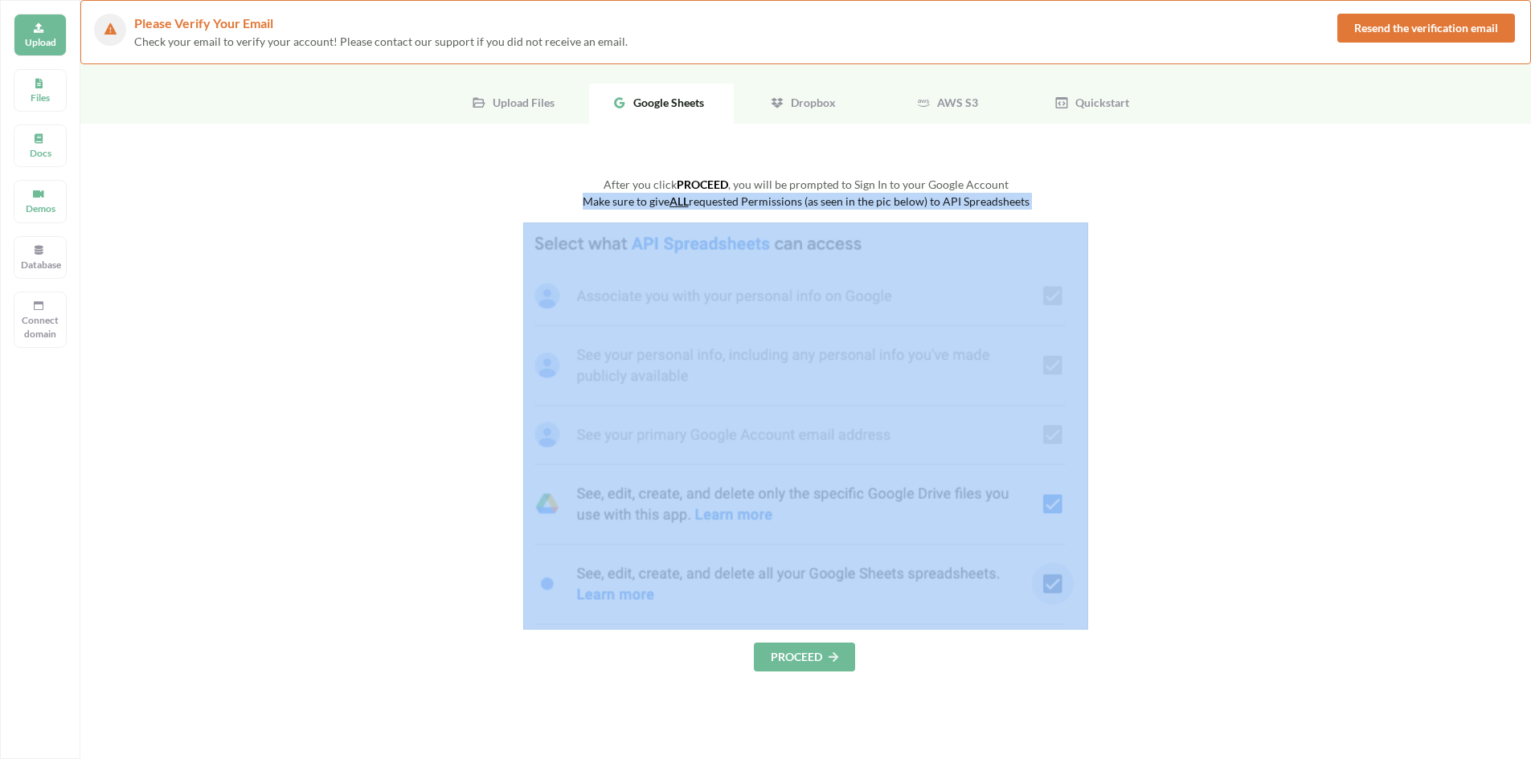
click at [687, 198] on u "ALL" at bounding box center [678, 201] width 19 height 14
click at [836, 195] on div "Make sure to give ALL requested Permissions (as seen in the pic below) to API S…" at bounding box center [805, 201] width 1129 height 17
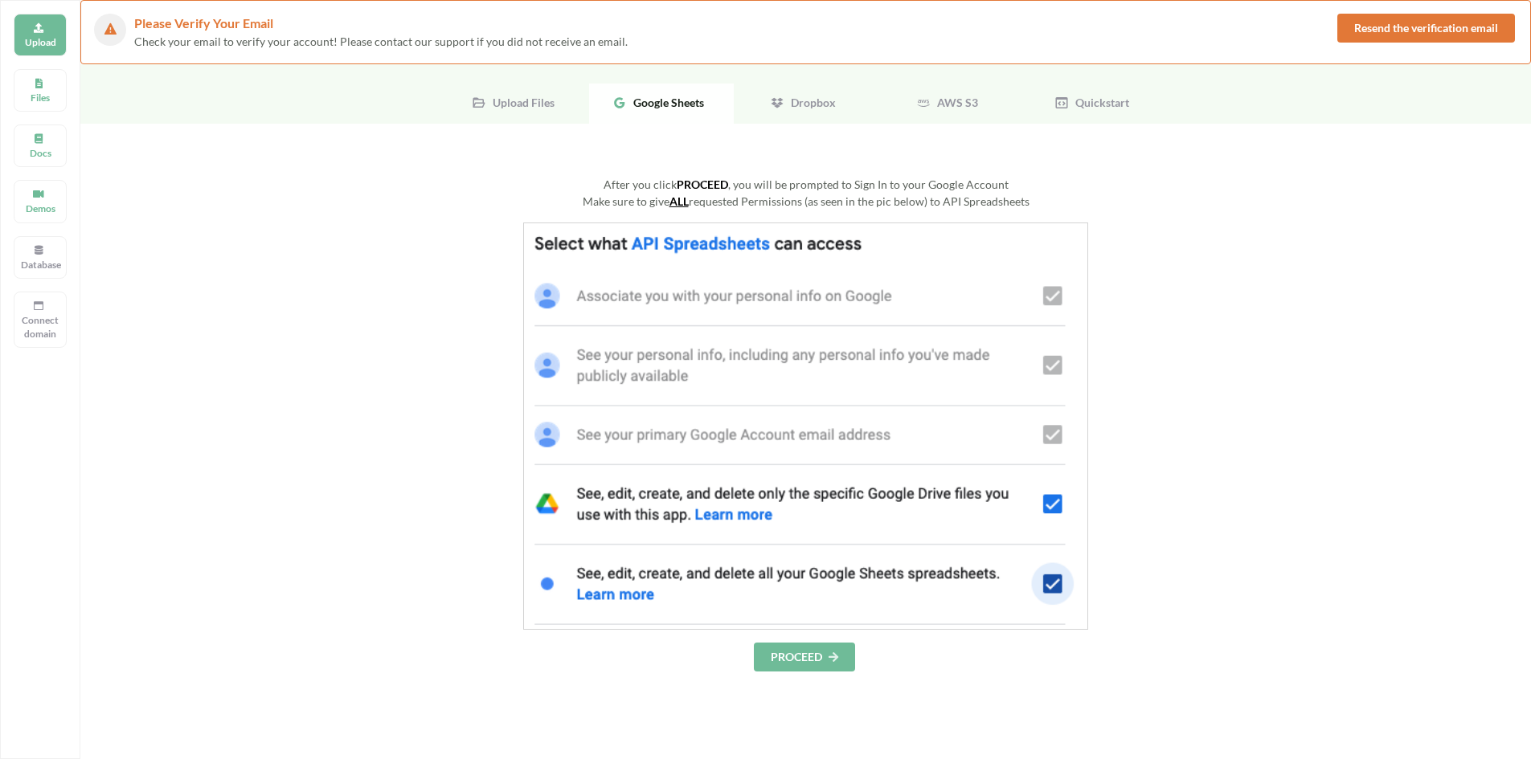
click at [962, 99] on span "AWS S3" at bounding box center [953, 103] width 47 height 14
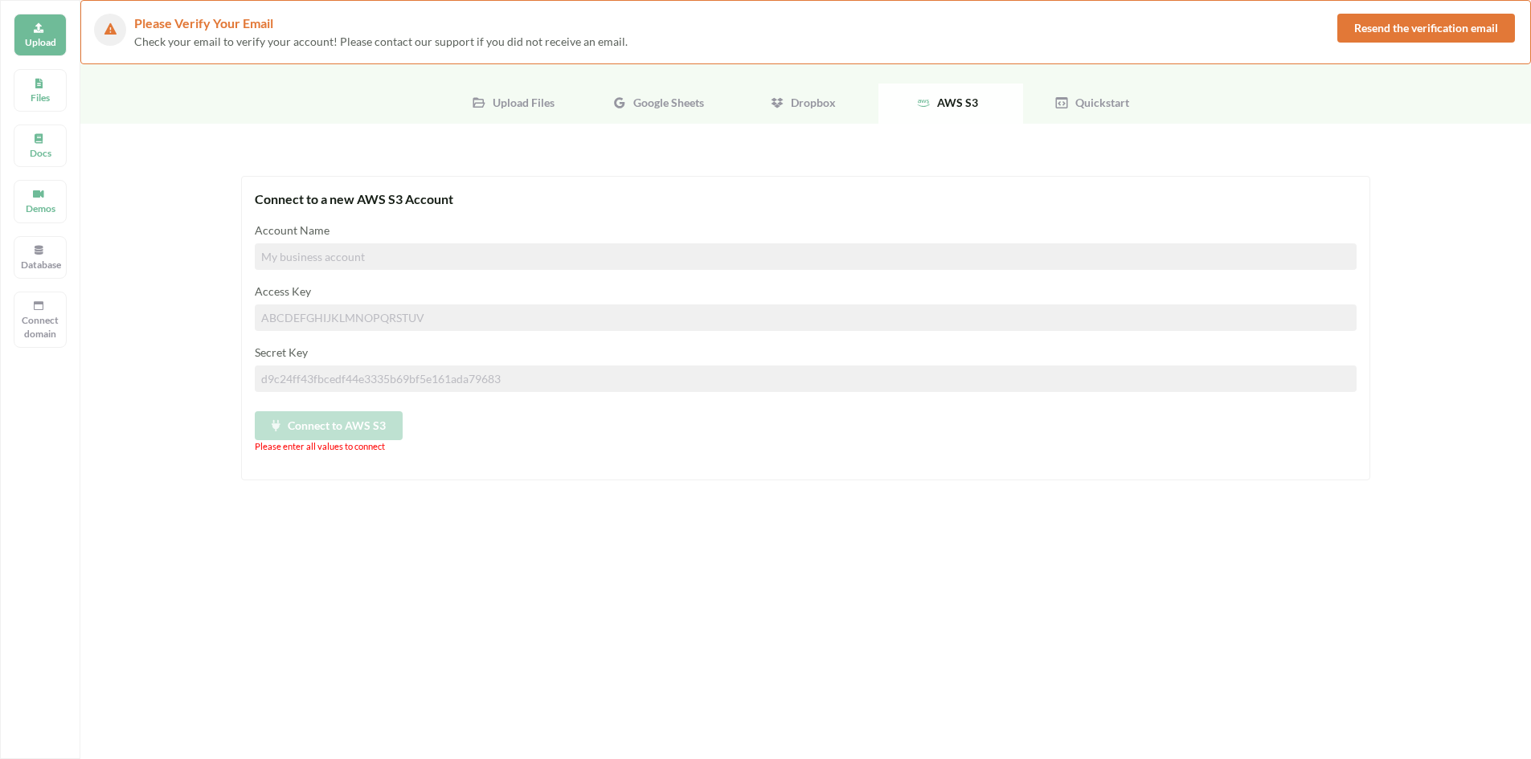
click at [663, 109] on div "Google Sheets" at bounding box center [661, 104] width 145 height 40
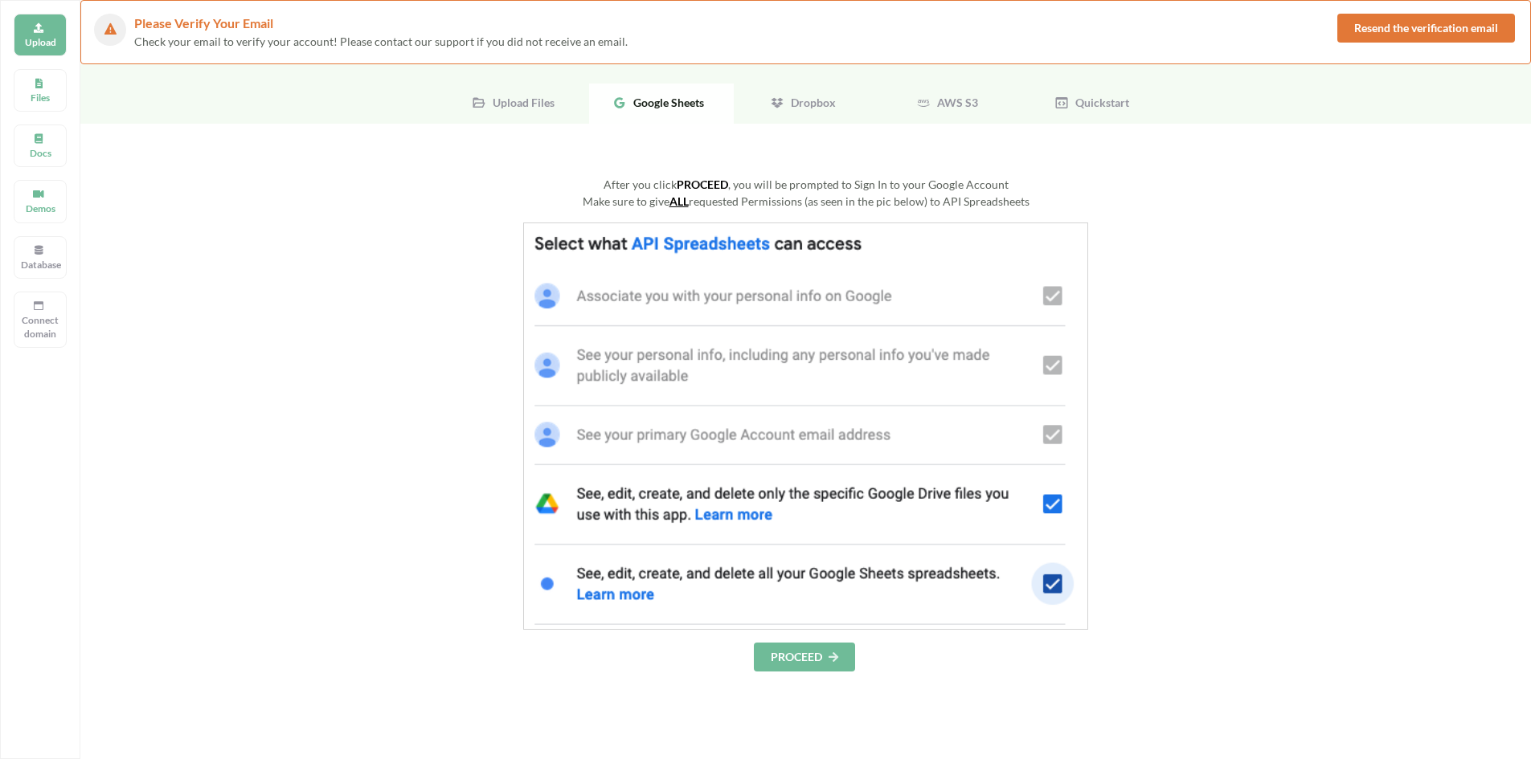
click at [792, 652] on button "PROCEED" at bounding box center [804, 657] width 101 height 29
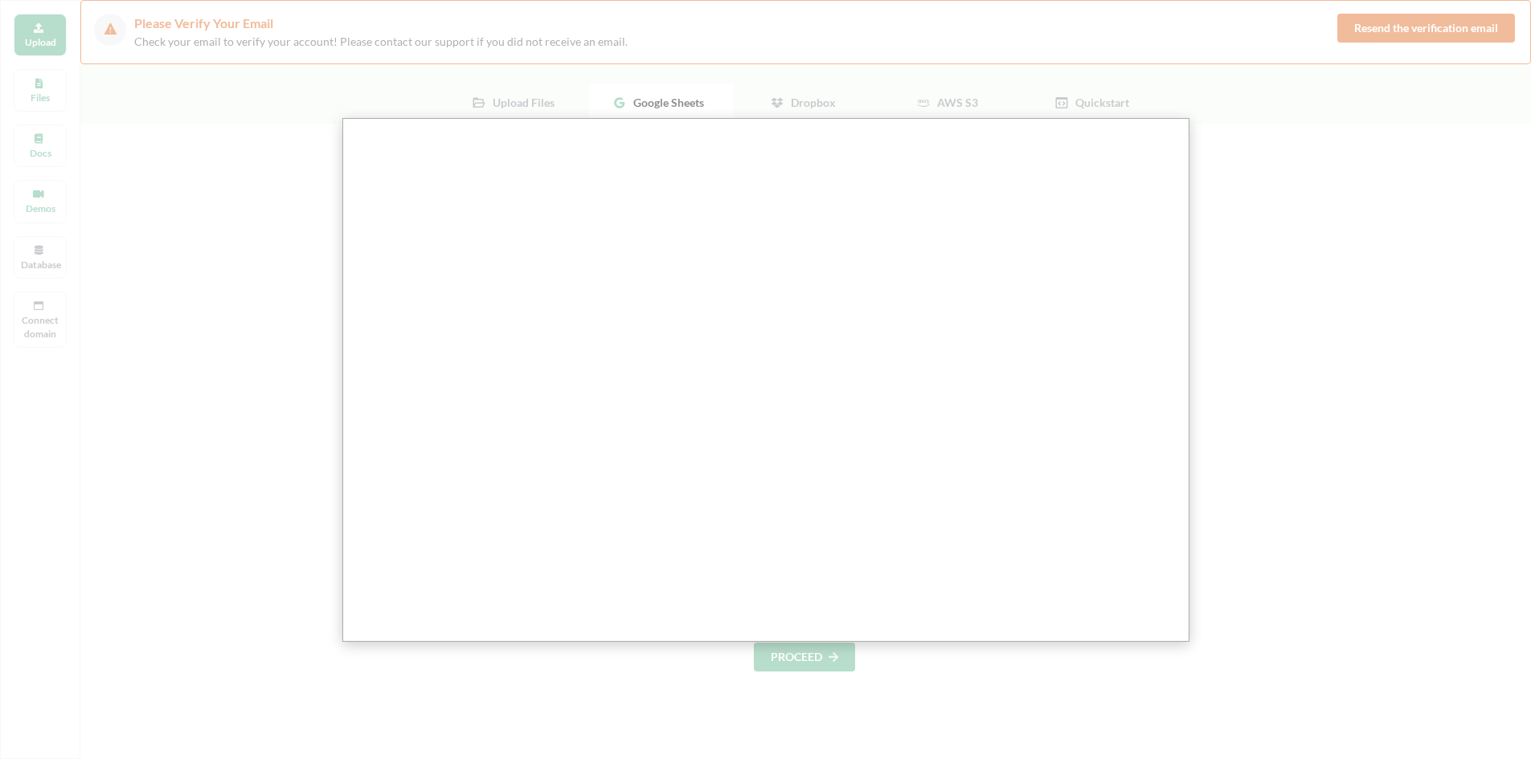
click at [669, 75] on div at bounding box center [771, 535] width 1543 height 1172
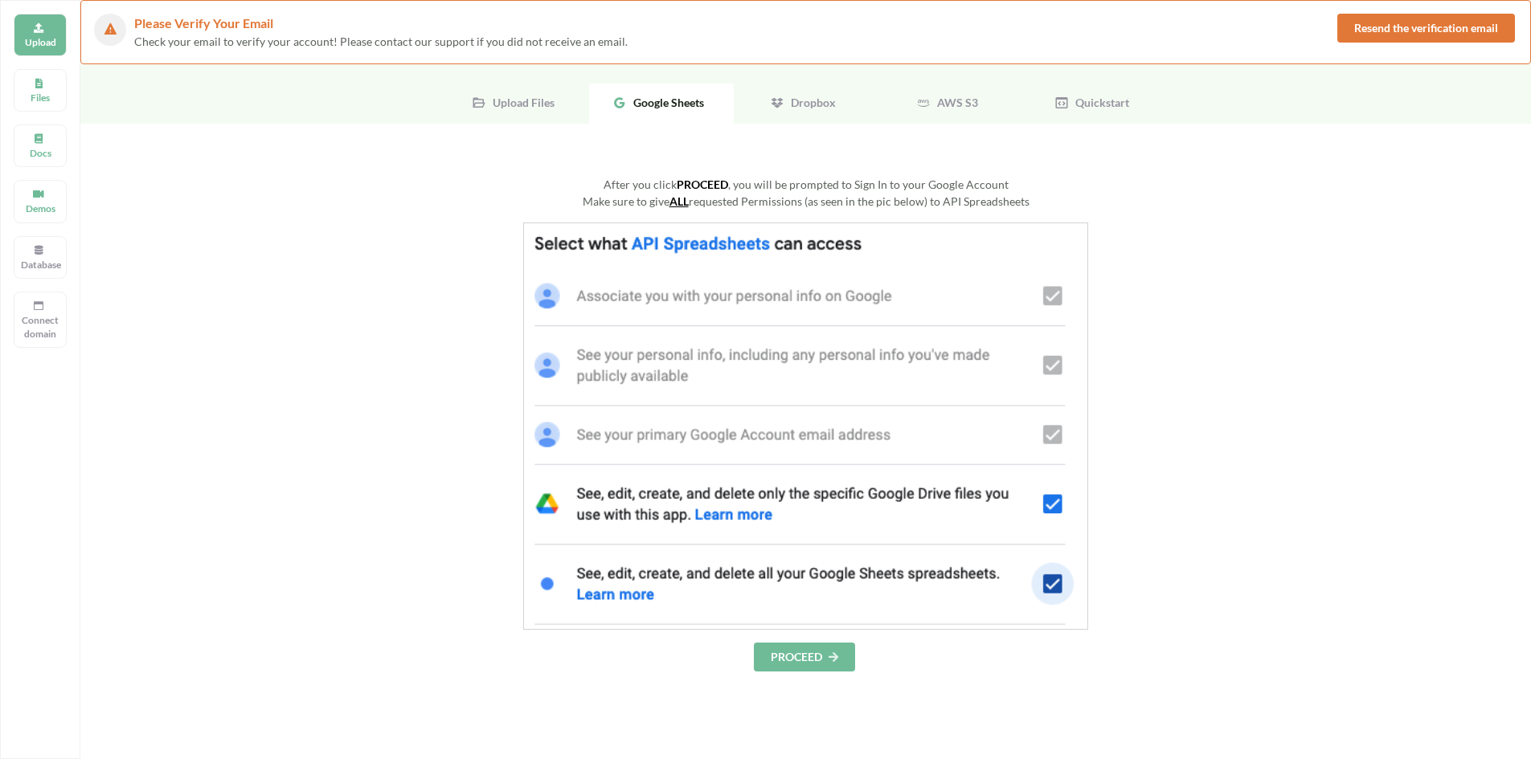
click at [673, 101] on span "Google Sheets" at bounding box center [665, 103] width 77 height 14
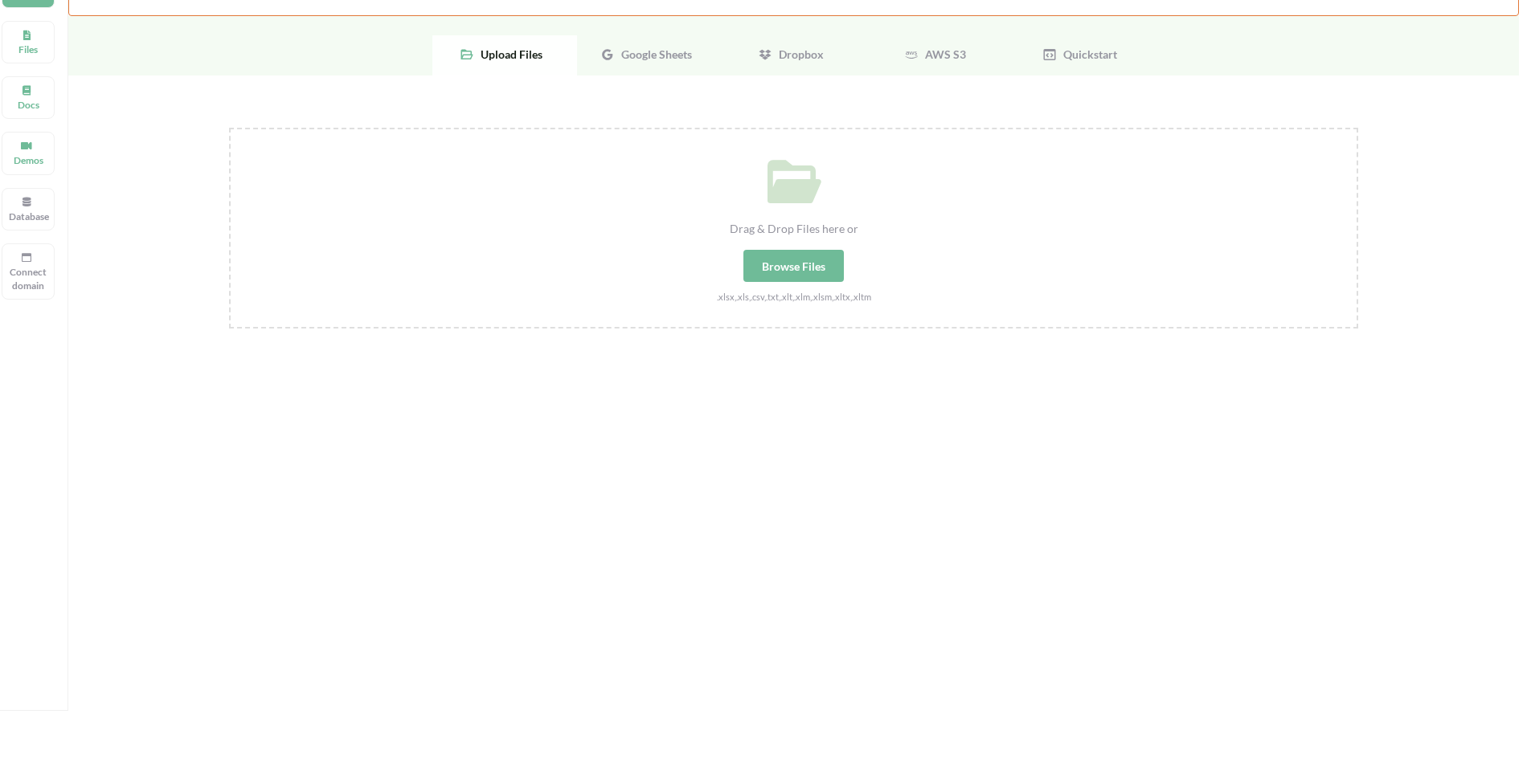
scroll to position [51, 0]
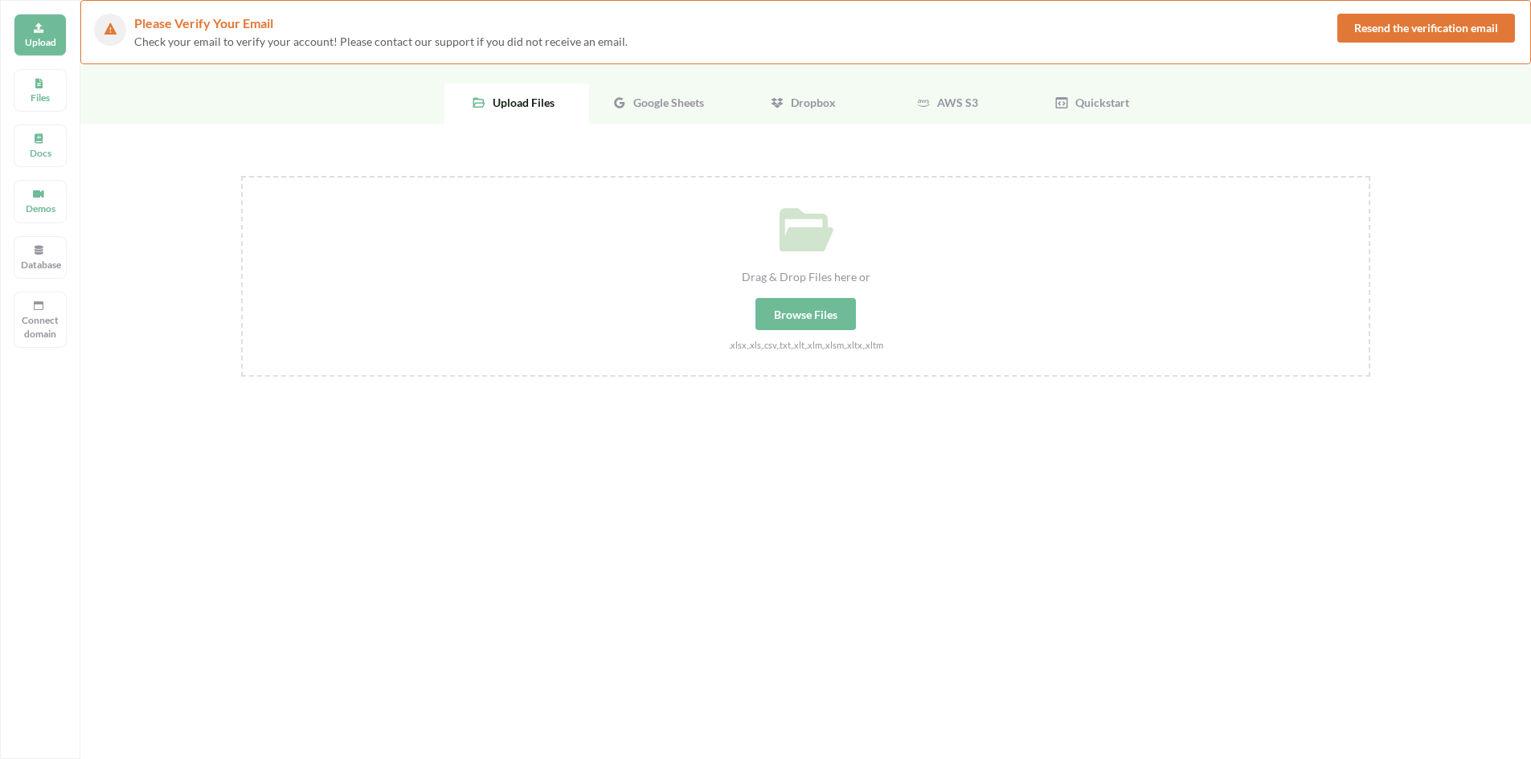
click at [659, 96] on span "Google Sheets" at bounding box center [665, 103] width 77 height 14
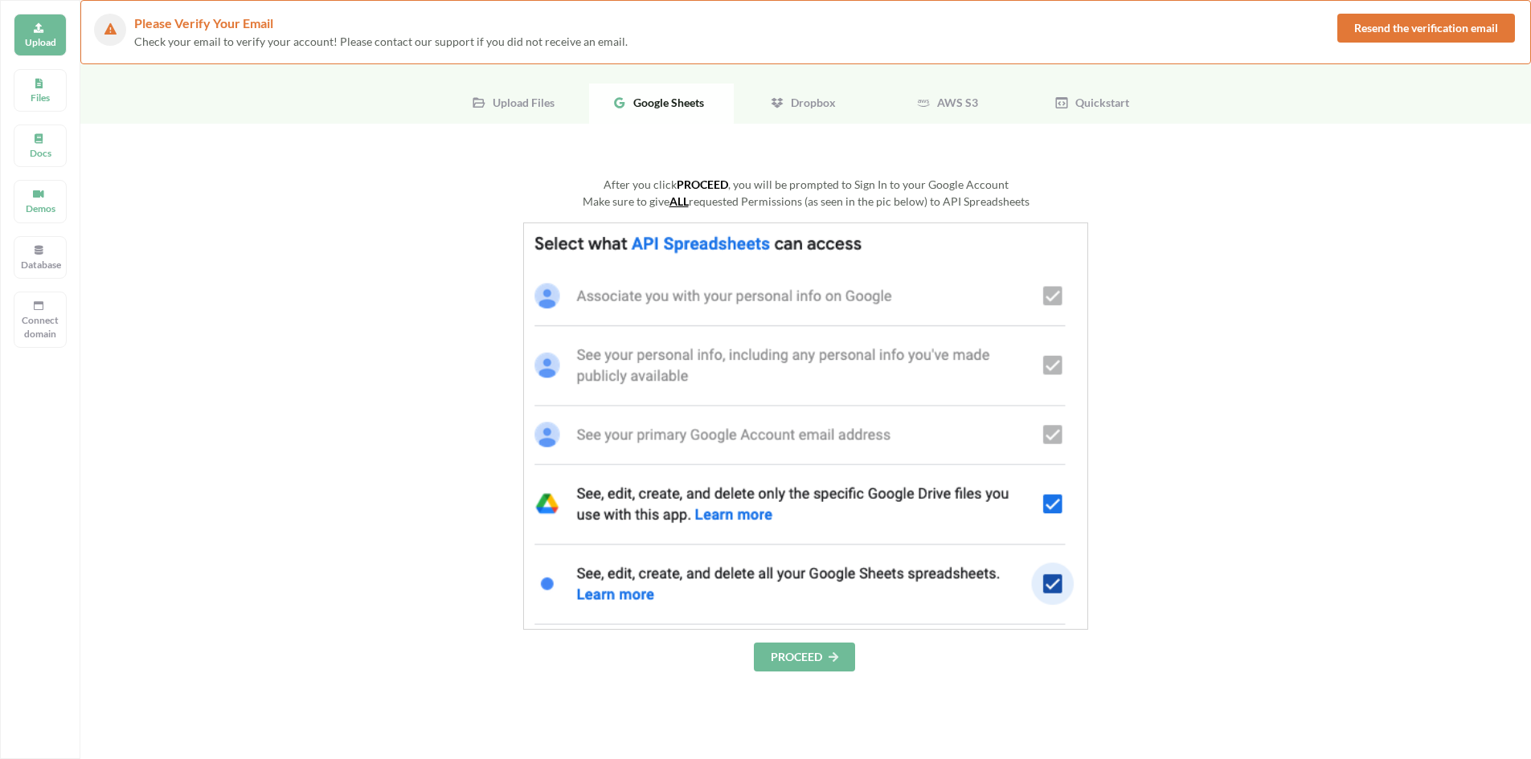
click at [1433, 30] on button "Resend the verification email" at bounding box center [1426, 28] width 178 height 29
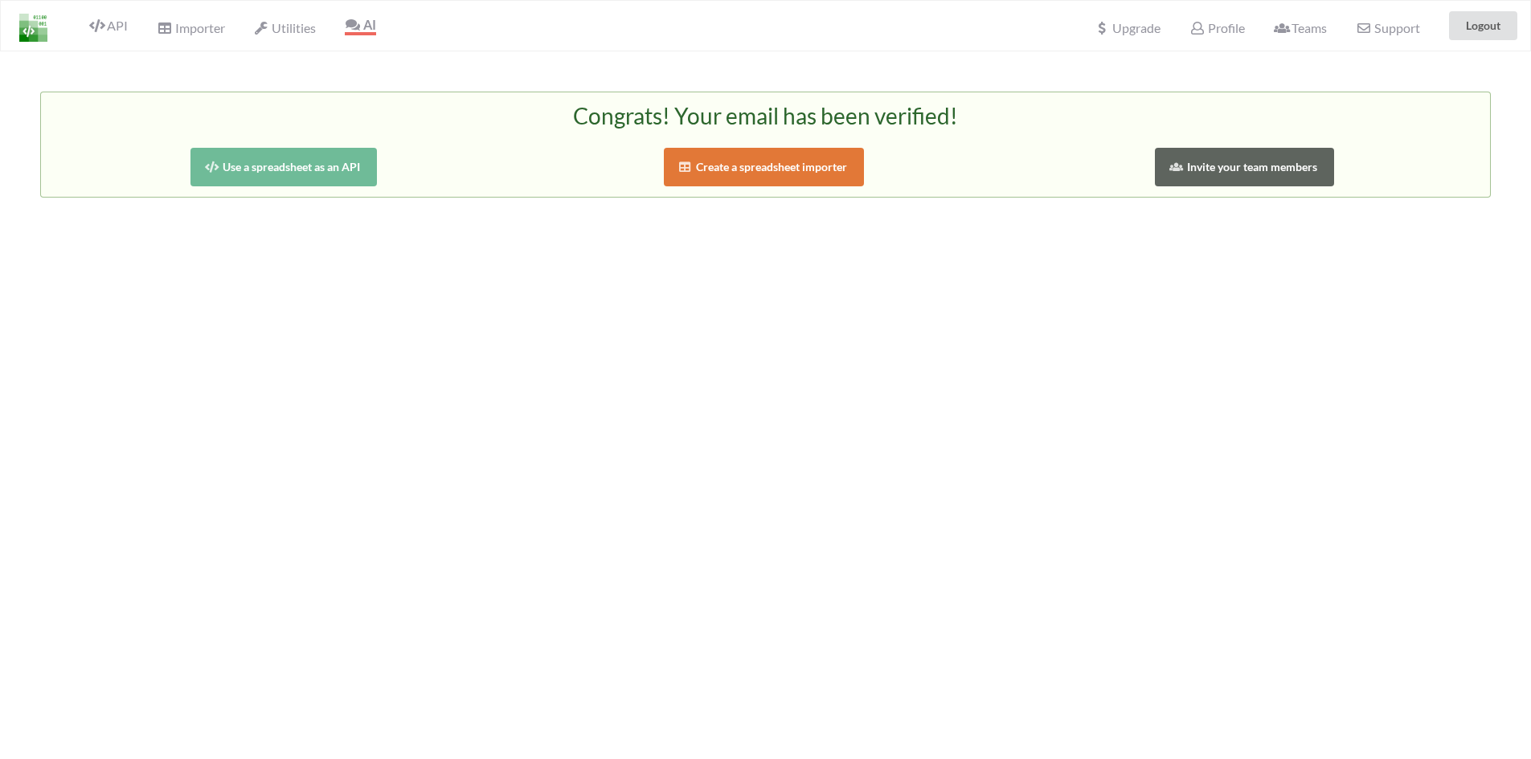
click at [312, 175] on button "Use a spreadsheet as an API" at bounding box center [283, 167] width 187 height 39
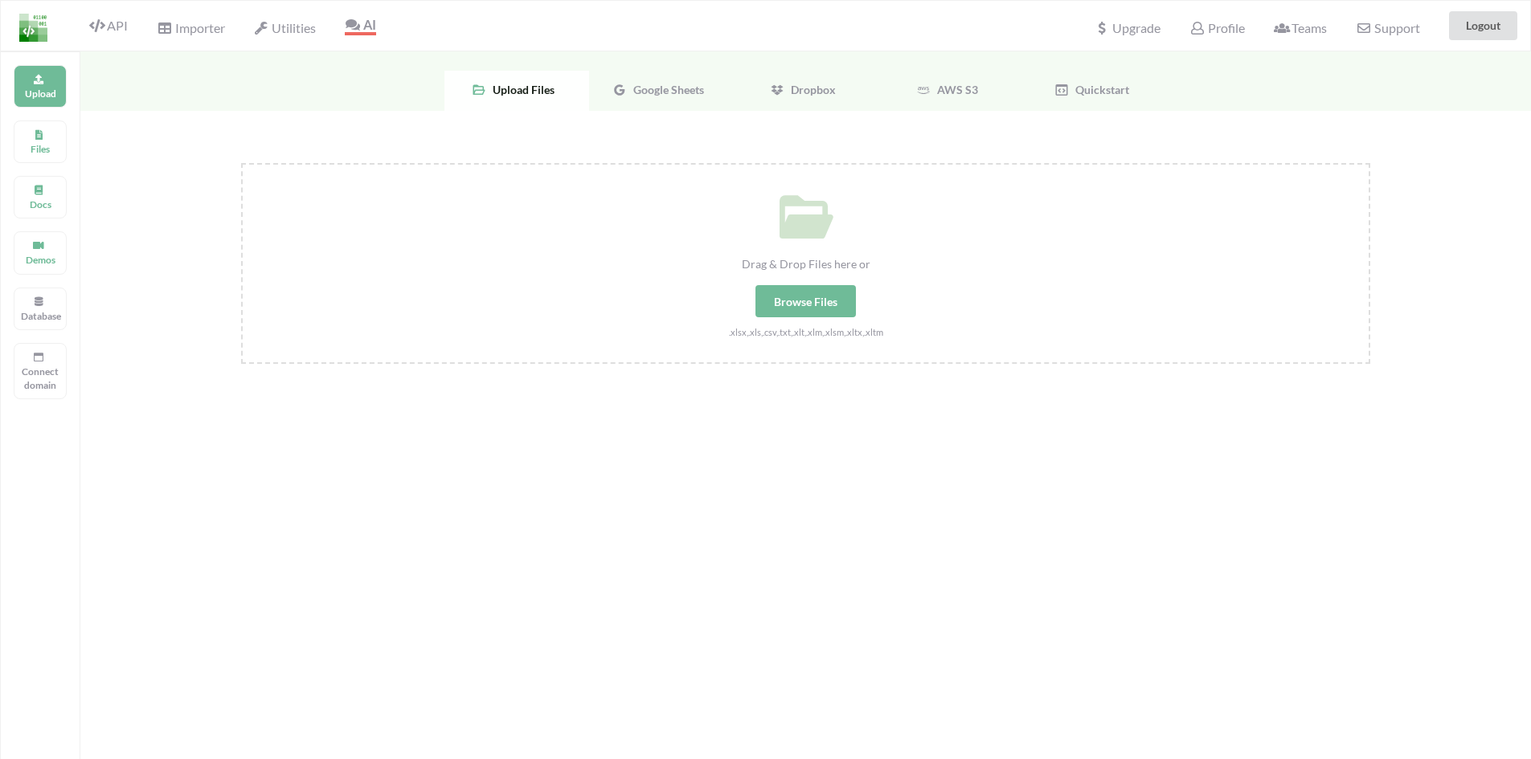
click at [644, 80] on div "Google Sheets" at bounding box center [661, 91] width 145 height 40
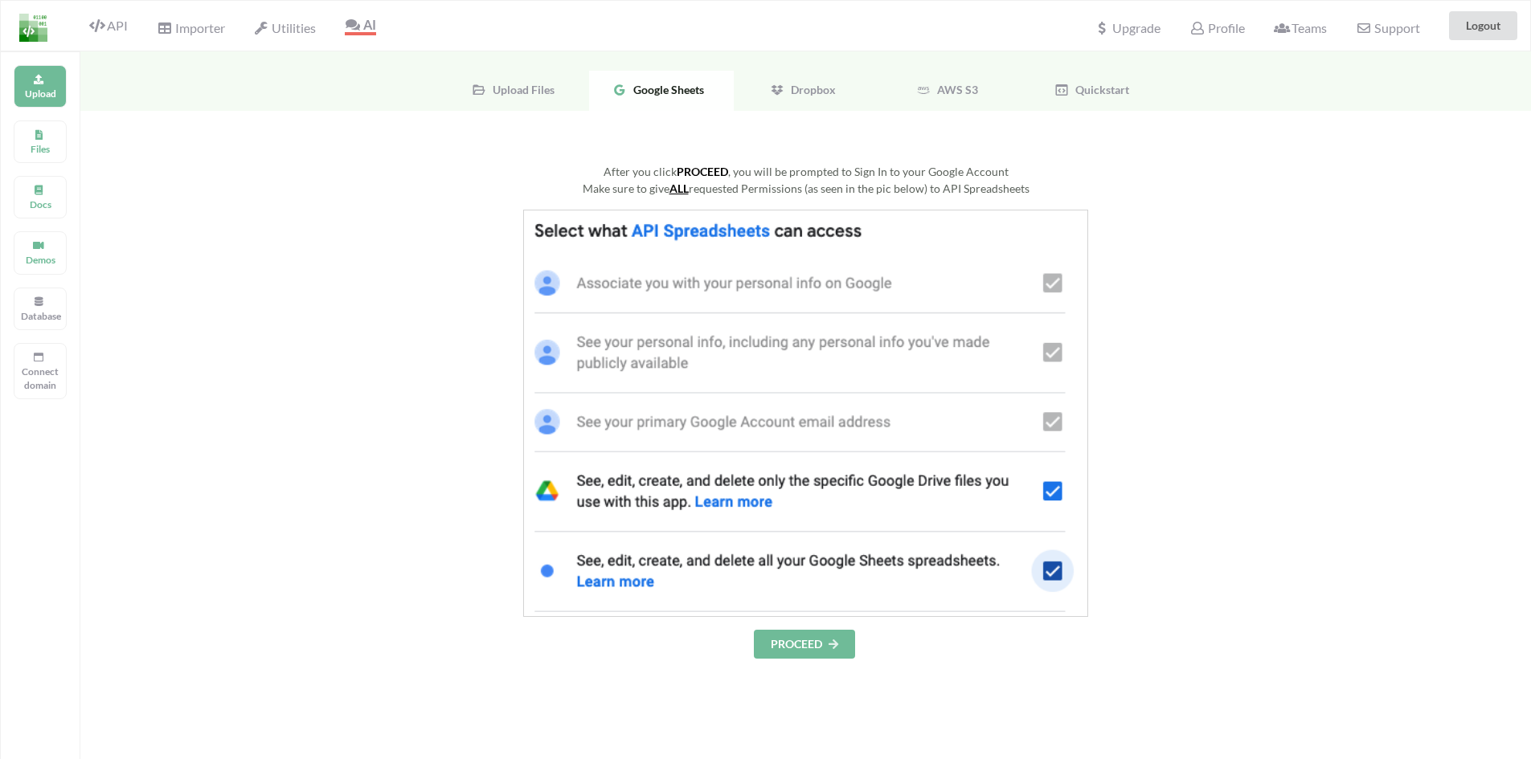
click at [795, 647] on button "PROCEED" at bounding box center [804, 644] width 101 height 29
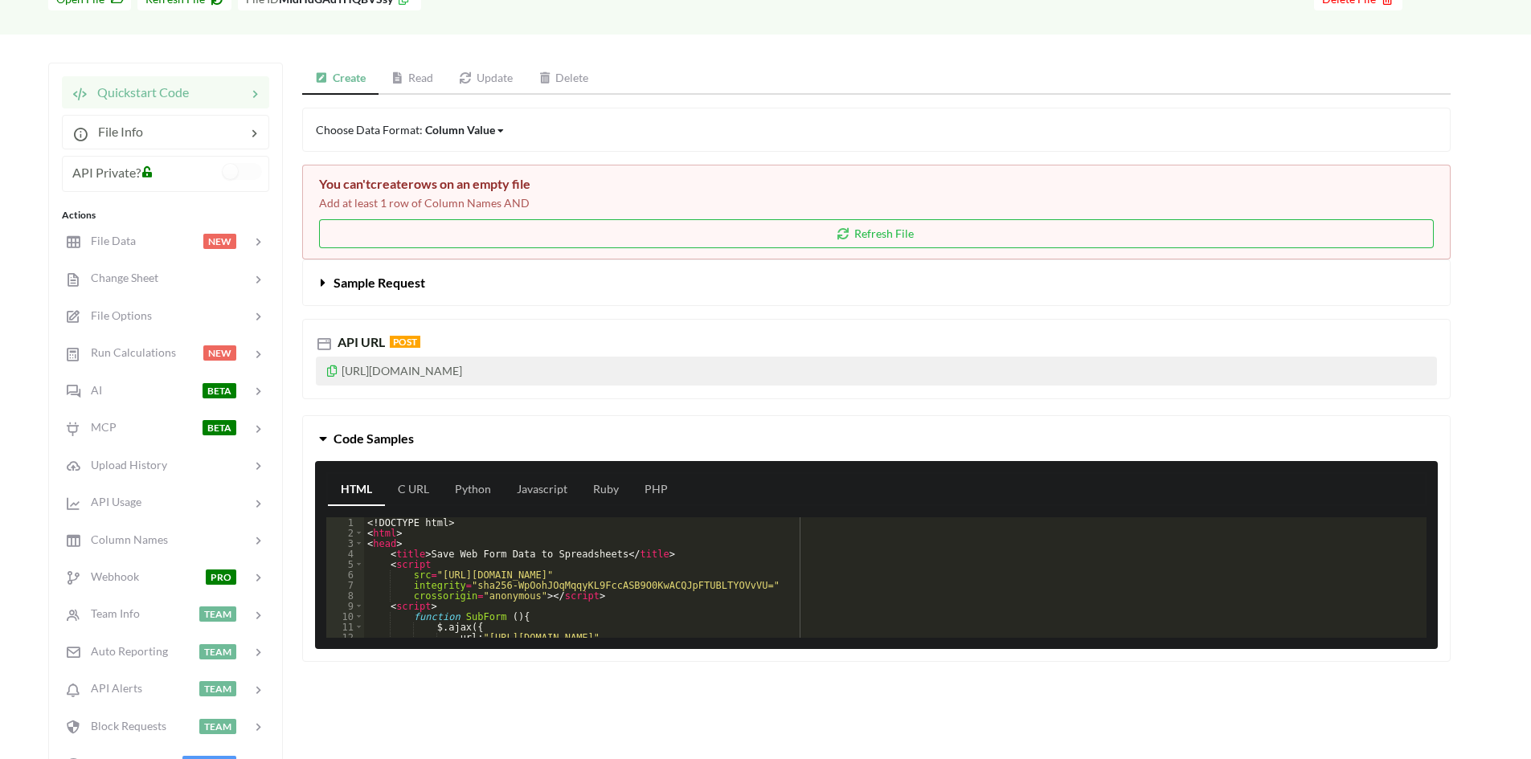
scroll to position [161, 0]
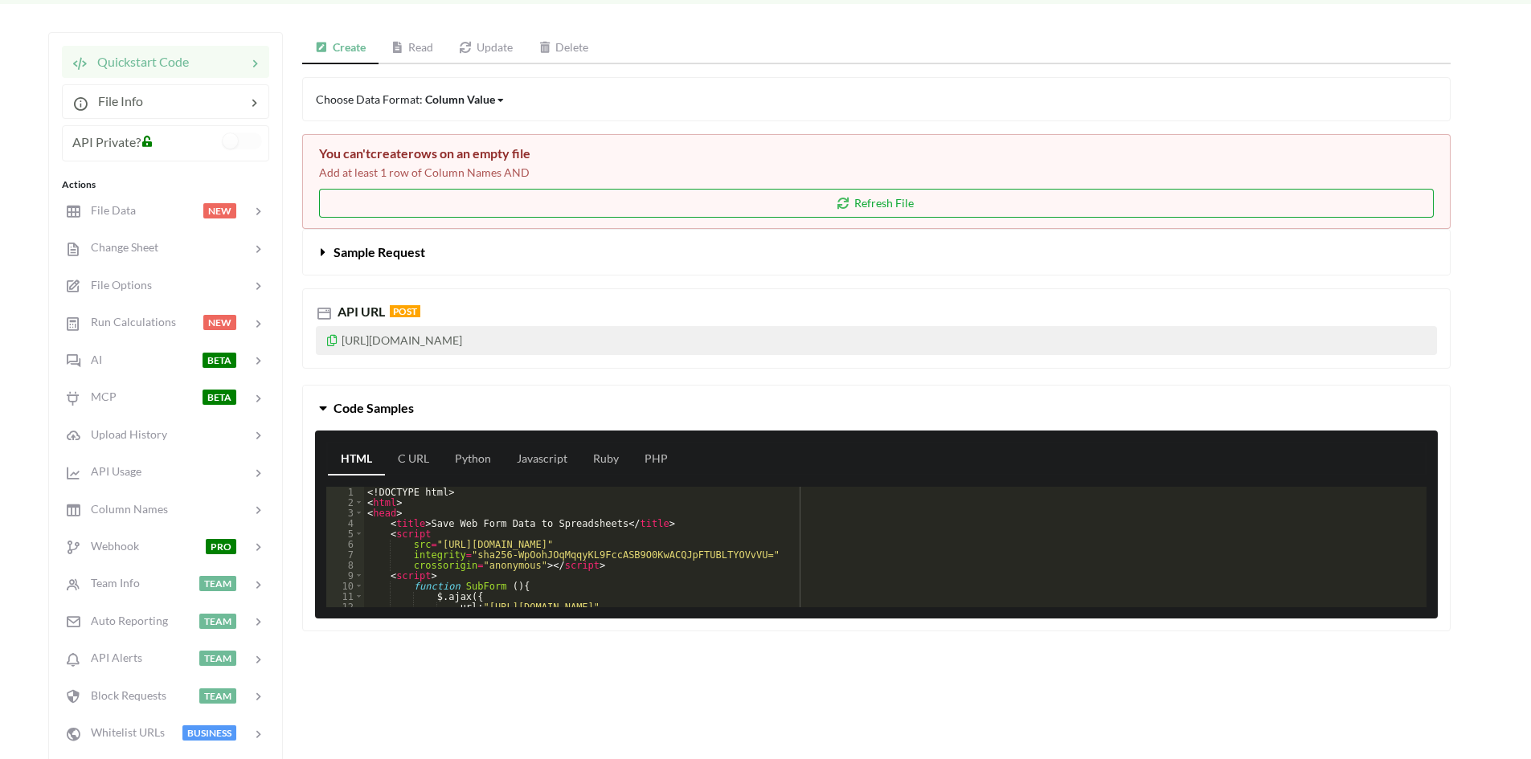
click at [652, 194] on button "Refresh File" at bounding box center [876, 203] width 1114 height 29
click at [403, 249] on span "Sample Request" at bounding box center [379, 251] width 92 height 15
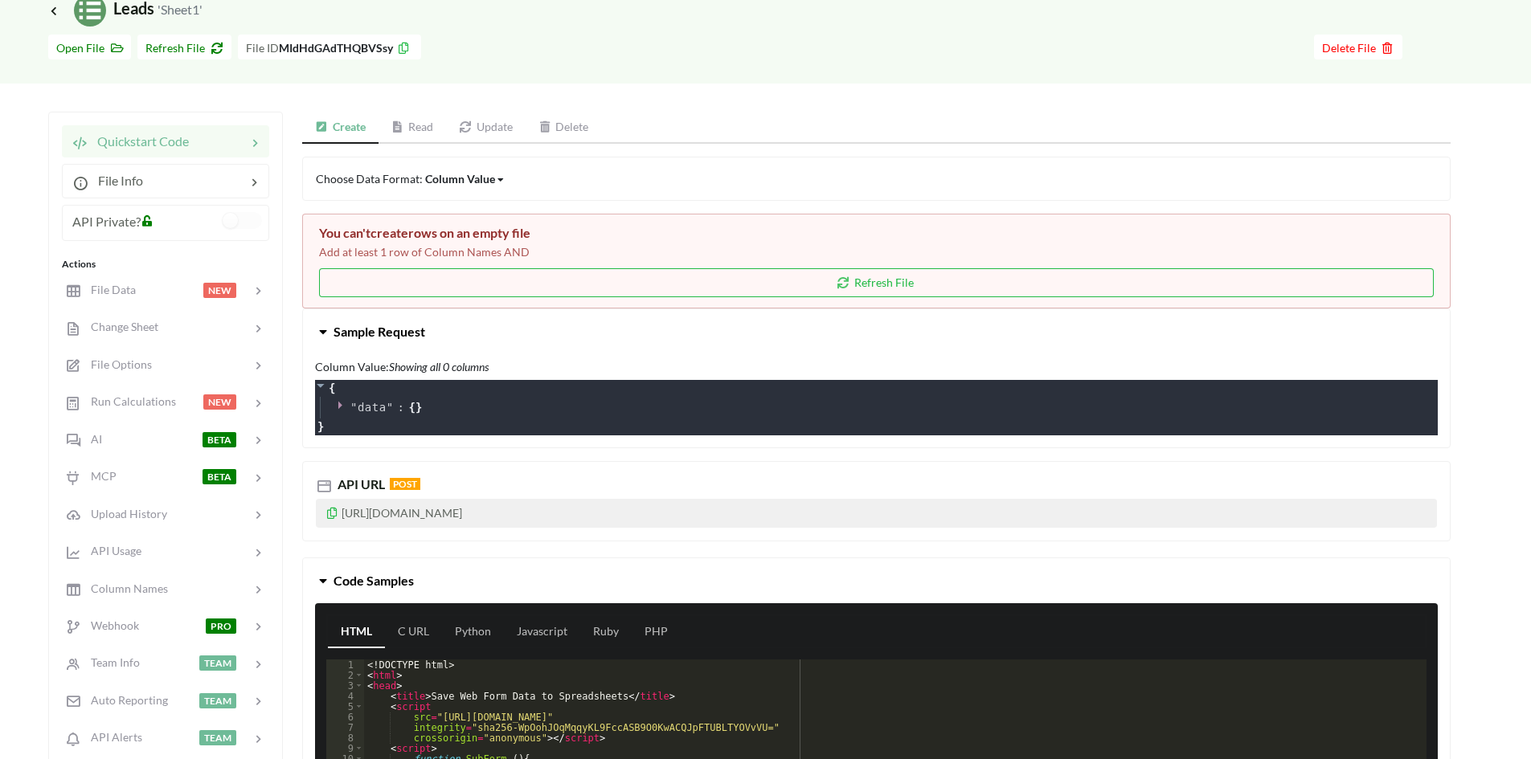
scroll to position [80, 0]
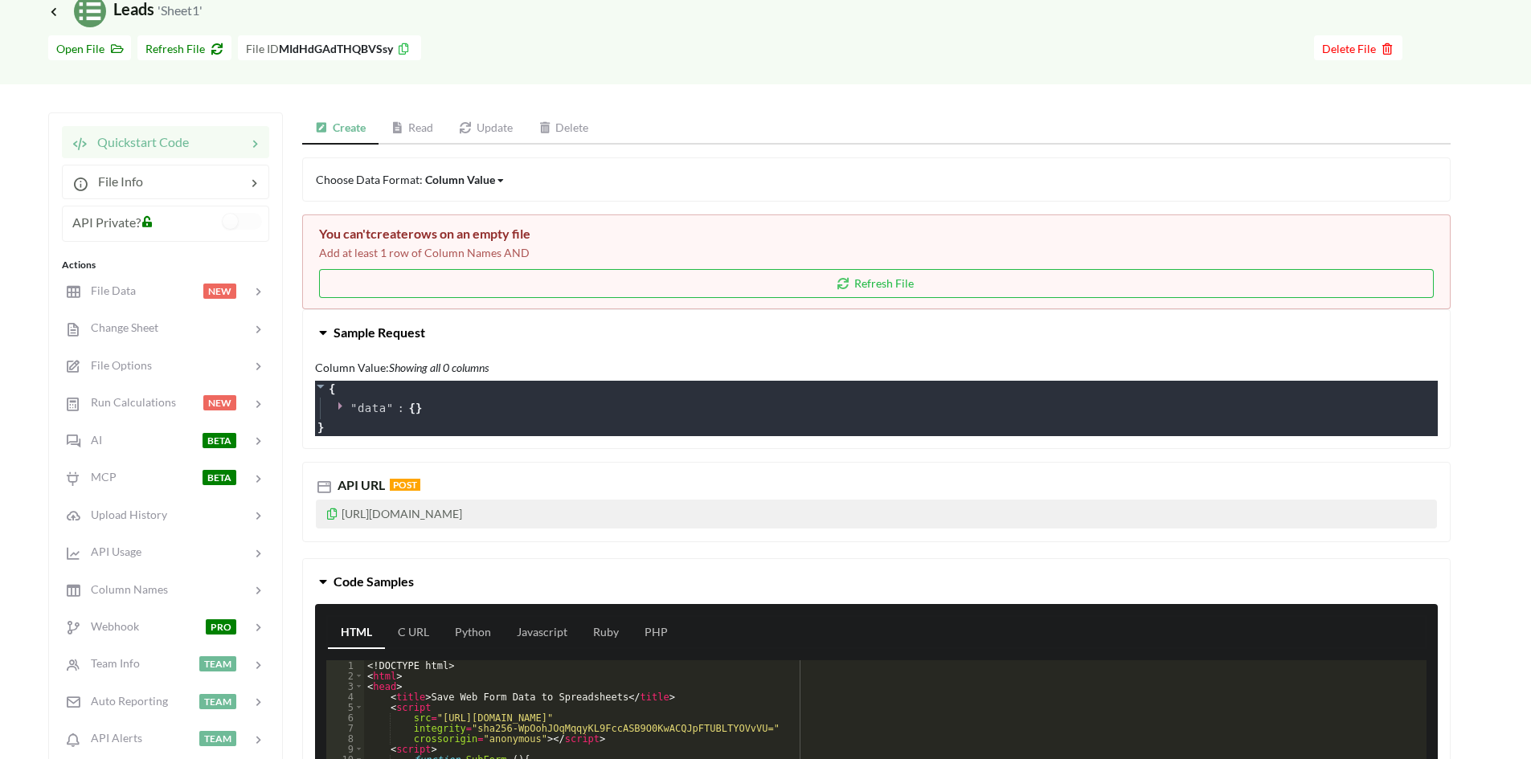
click at [392, 517] on p "[URL][DOMAIN_NAME]" at bounding box center [876, 514] width 1121 height 29
click at [577, 468] on div "API URL POST [URL][DOMAIN_NAME]" at bounding box center [876, 502] width 1148 height 80
click at [832, 284] on button "Refresh File" at bounding box center [876, 283] width 1114 height 29
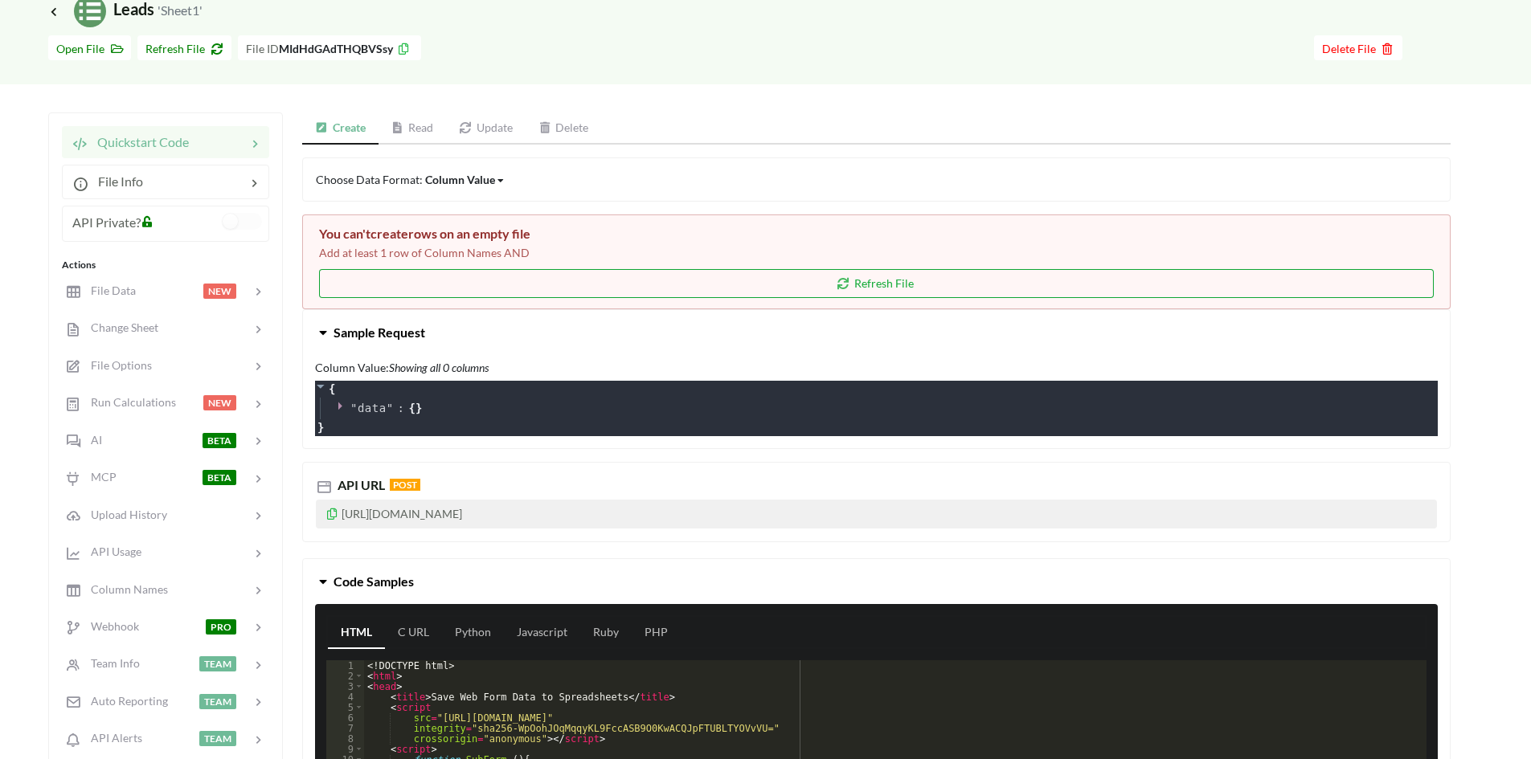
click at [666, 292] on button "Refresh File" at bounding box center [876, 283] width 1114 height 29
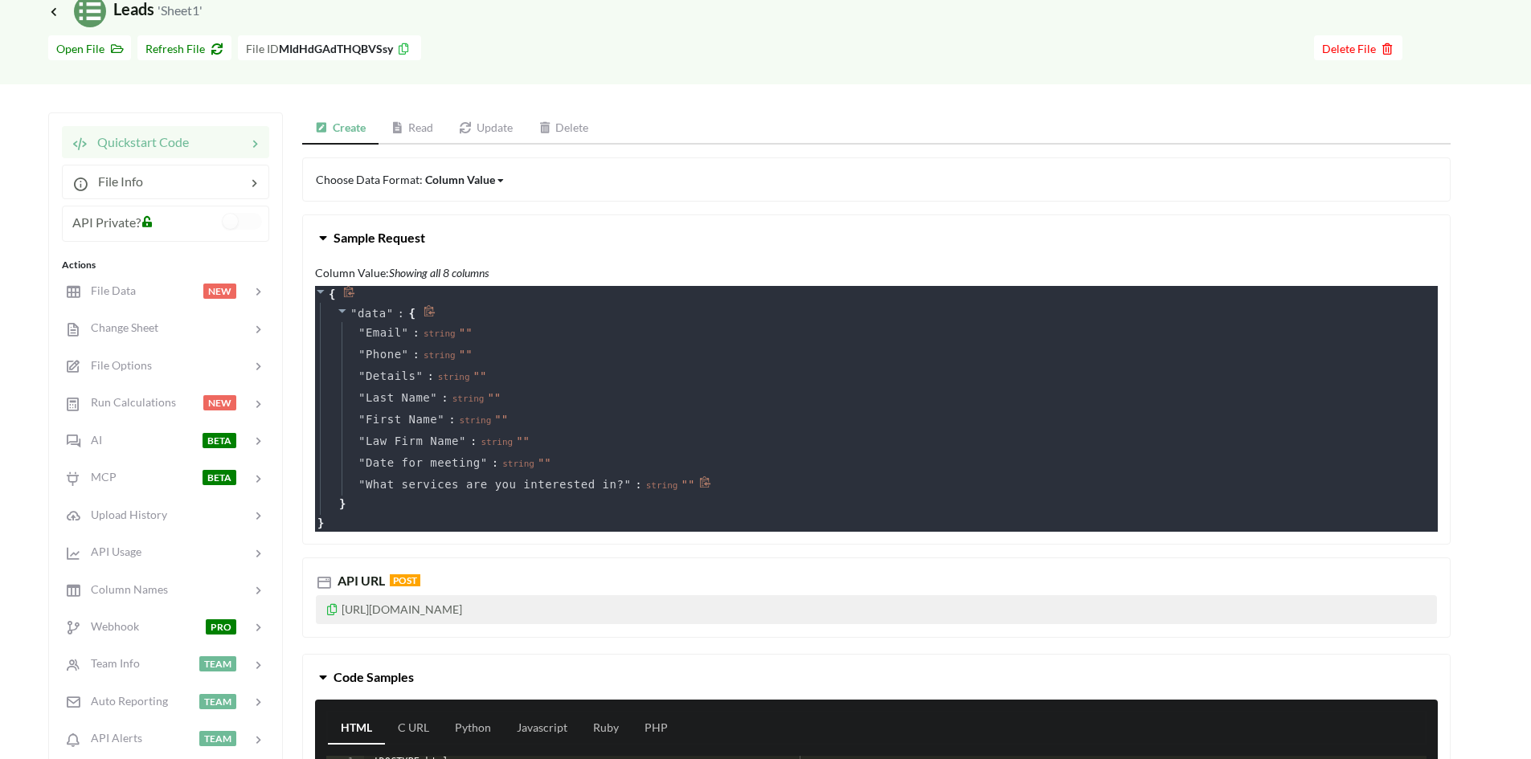
click at [407, 478] on span "What services are you interested in?" at bounding box center [495, 484] width 258 height 17
click at [699, 482] on icon at bounding box center [705, 482] width 12 height 12
click at [669, 481] on div "string " "" at bounding box center [673, 484] width 54 height 17
click at [0, 0] on span "✔" at bounding box center [0, 0] width 0 height 0
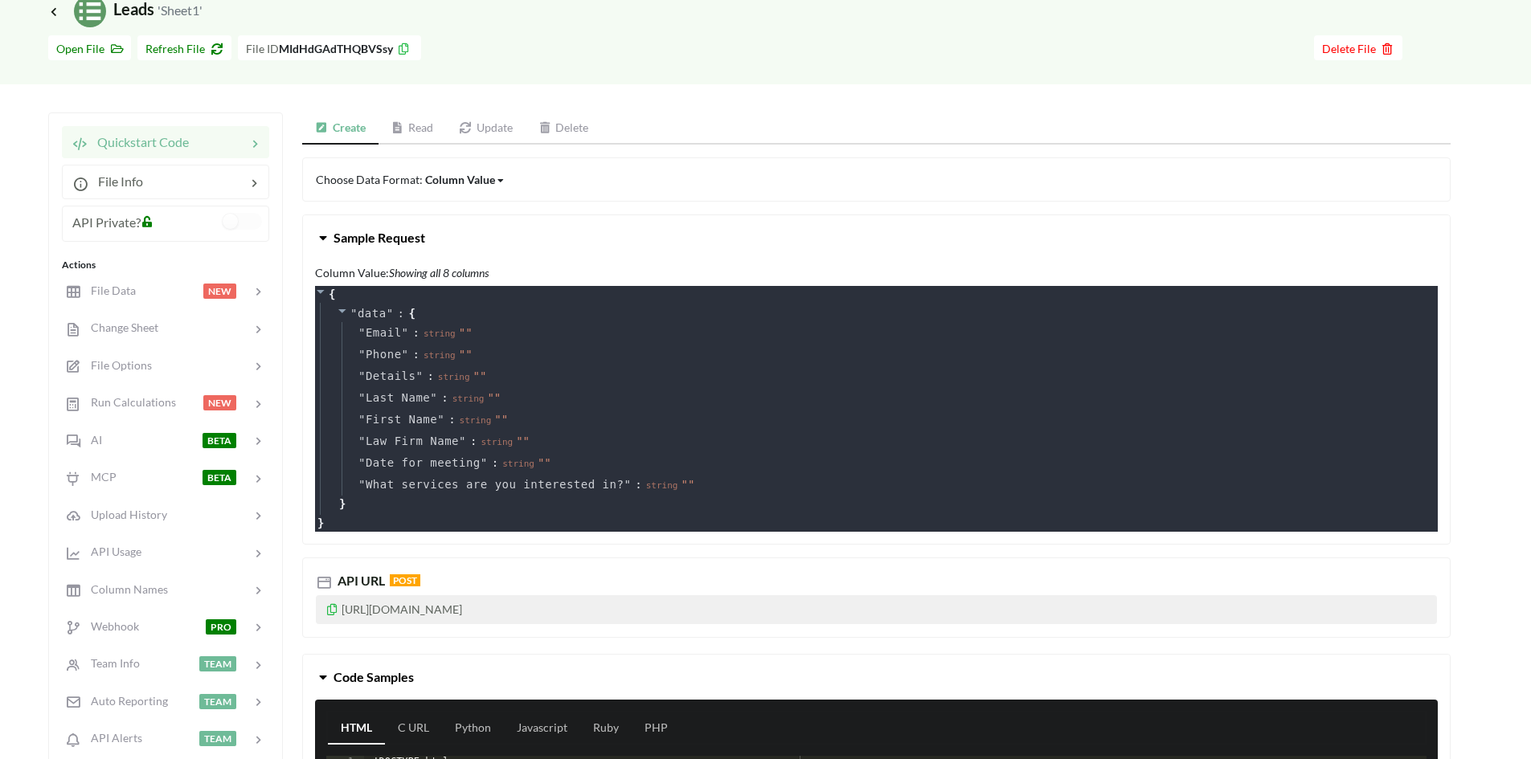
click at [531, 485] on span "What services are you interested in?" at bounding box center [495, 484] width 258 height 17
click at [542, 478] on span "What services are you interested in?" at bounding box center [495, 484] width 258 height 17
click at [433, 483] on span "What services are you interested in?" at bounding box center [495, 484] width 258 height 17
click at [461, 480] on span "What services are you interested in?" at bounding box center [495, 484] width 258 height 17
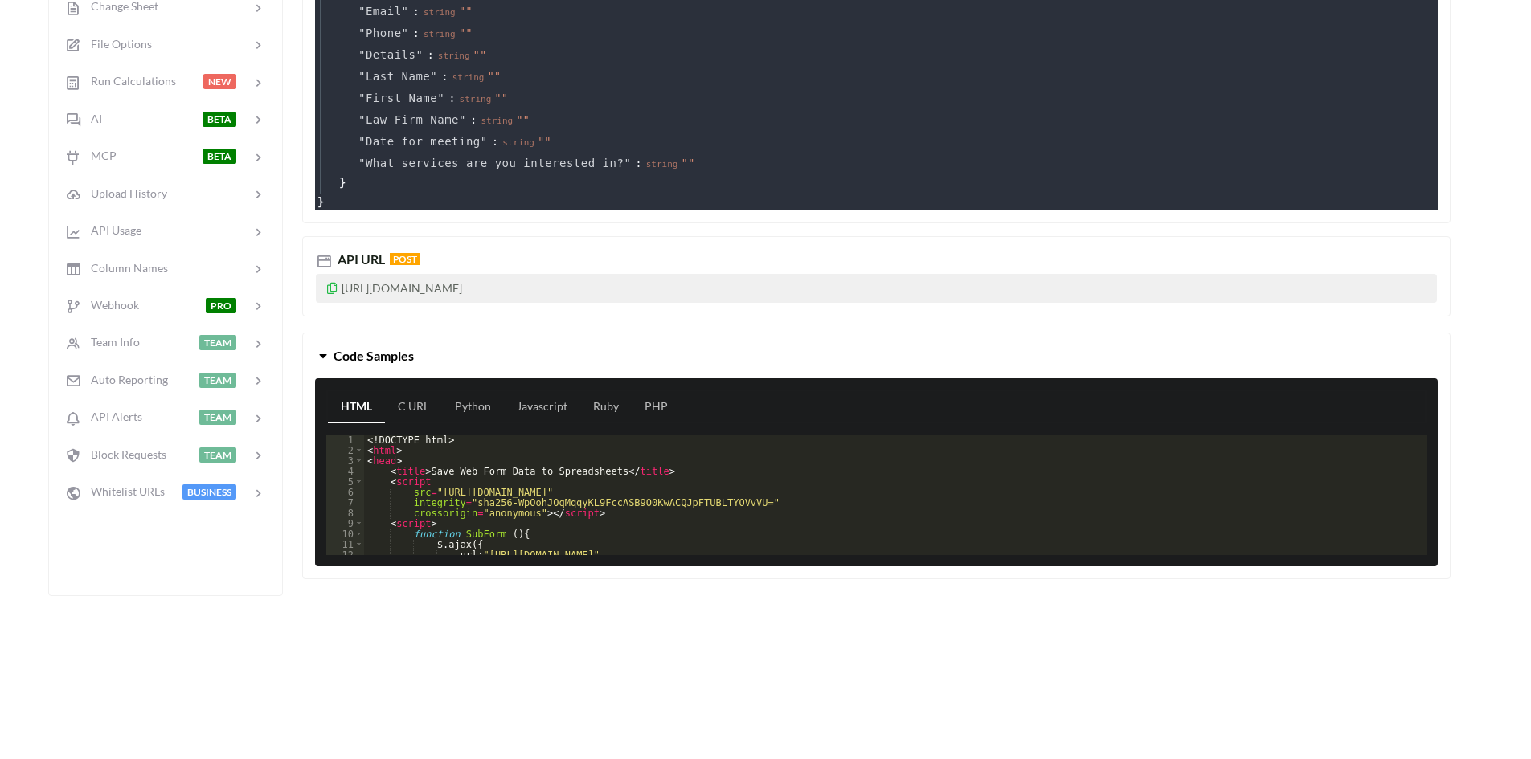
scroll to position [0, 0]
click at [496, 465] on div "<! DOCTYPE html > < html > < head > < title > Save Web Form Data to Spreadsheet…" at bounding box center [889, 505] width 1050 height 141
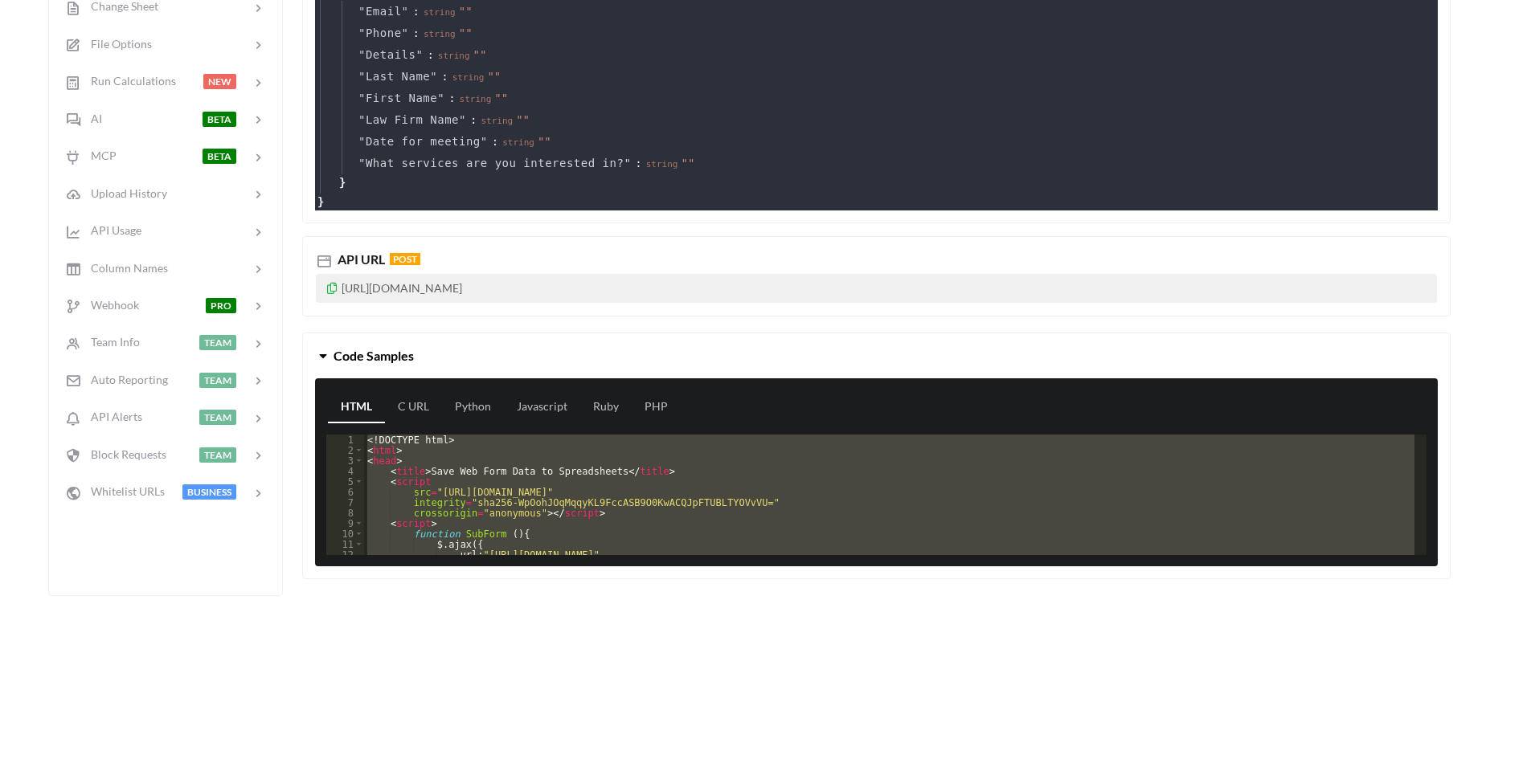
click at [539, 501] on div "<! DOCTYPE html > < html > < head > < title > Save Web Form Data to Spreadsheet…" at bounding box center [889, 495] width 1050 height 121
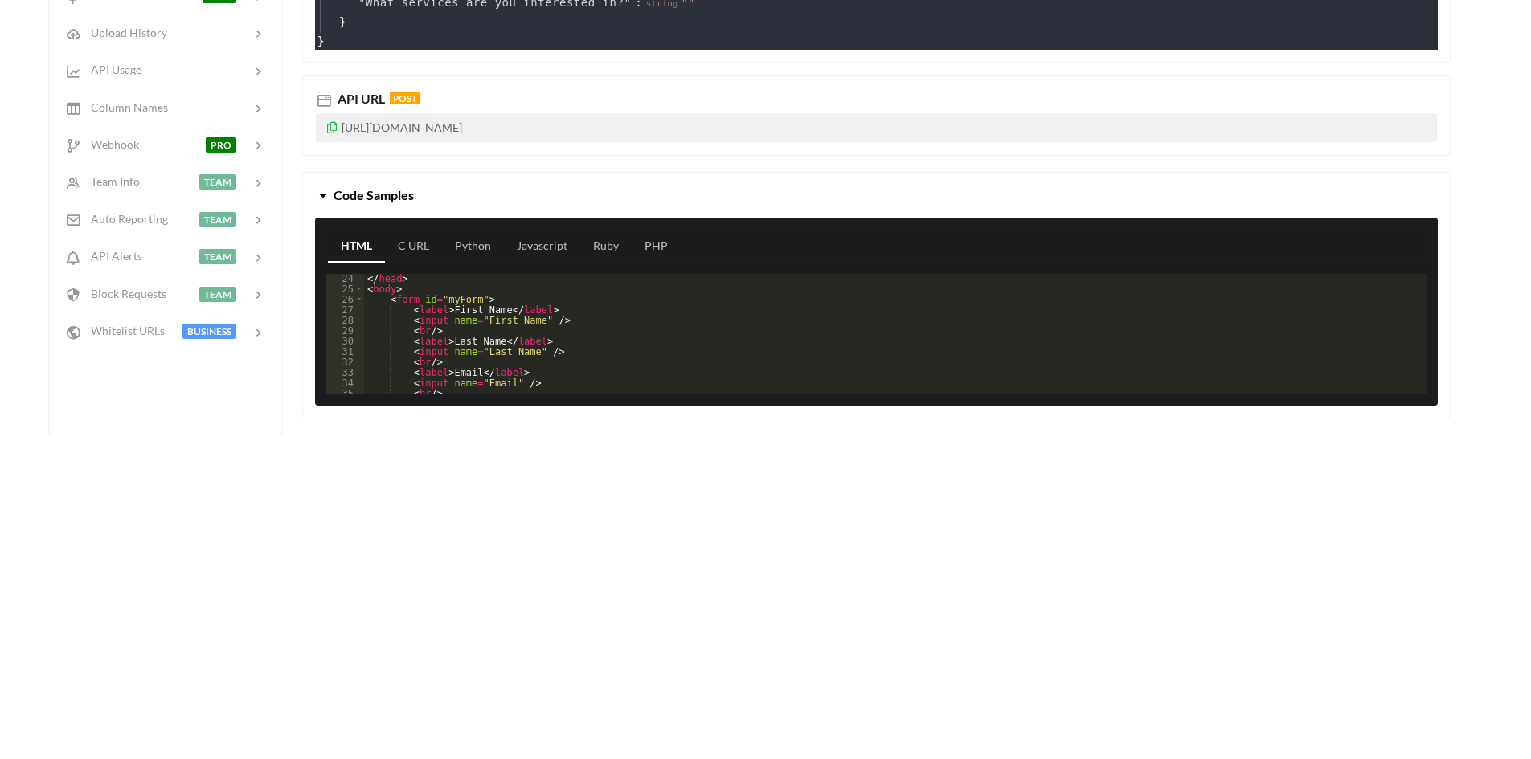
scroll to position [241, 0]
